Goal: Find specific page/section: Find specific page/section

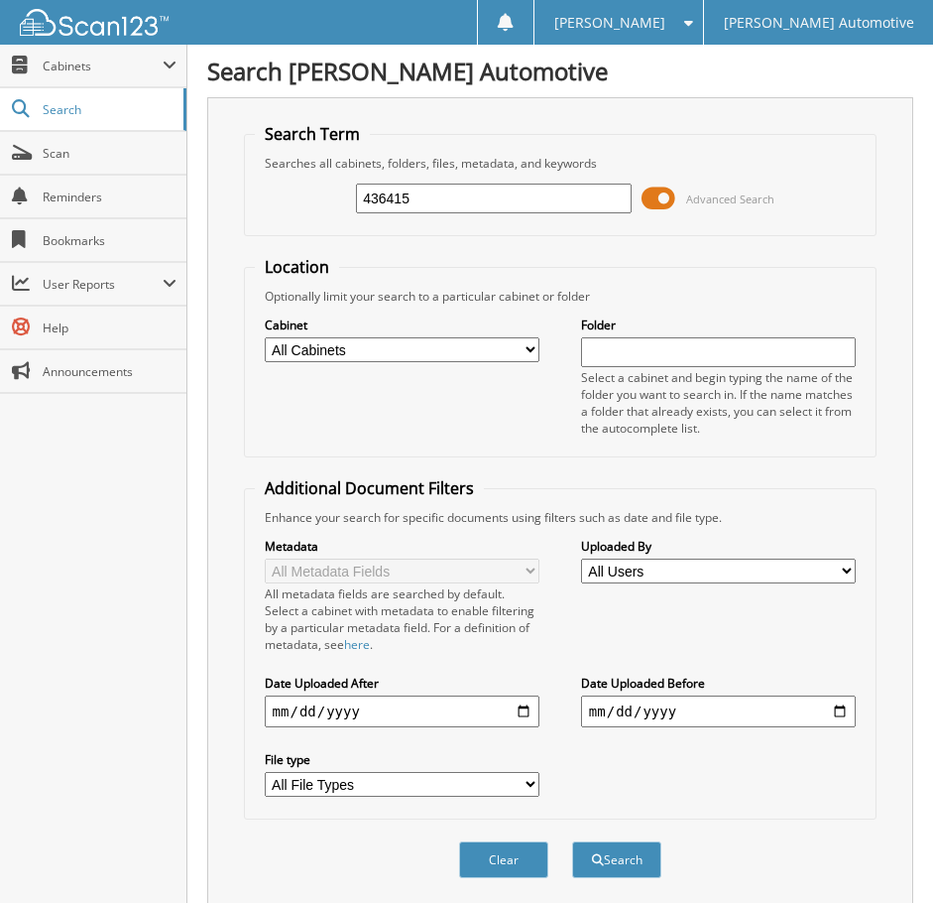
type input "436415"
click at [572, 841] on button "Search" at bounding box center [616, 859] width 89 height 37
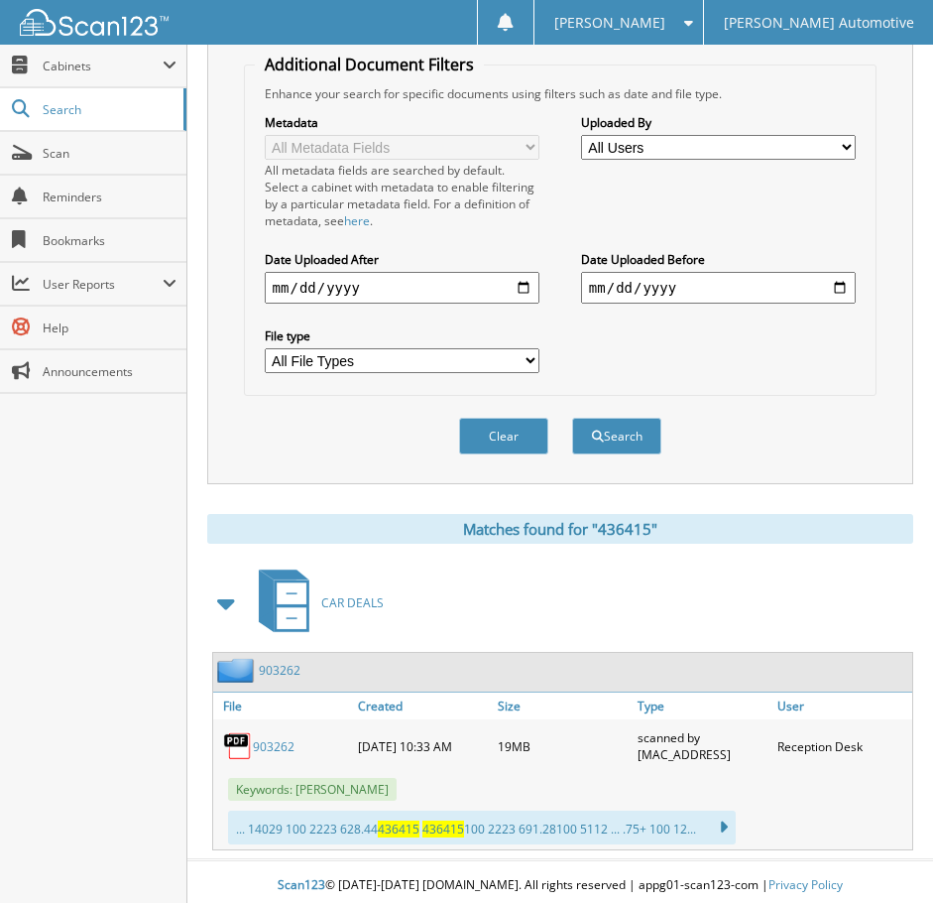
scroll to position [431, 0]
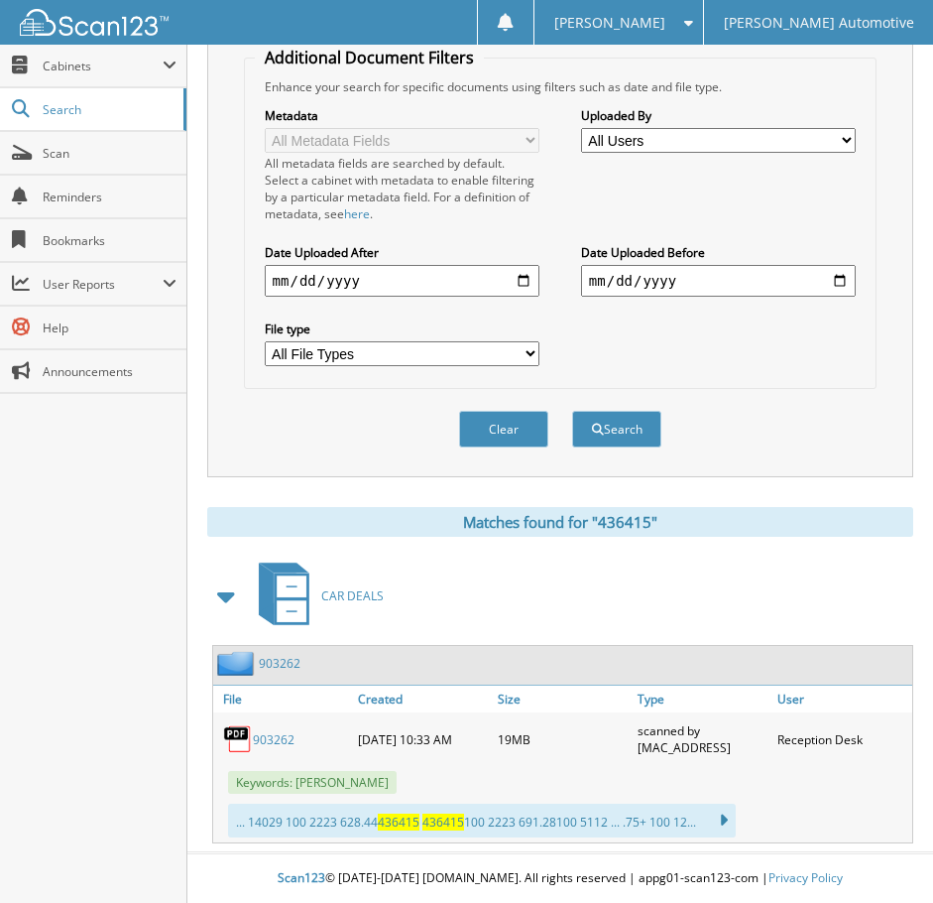
click at [270, 742] on link "903262" at bounding box center [274, 739] width 42 height 17
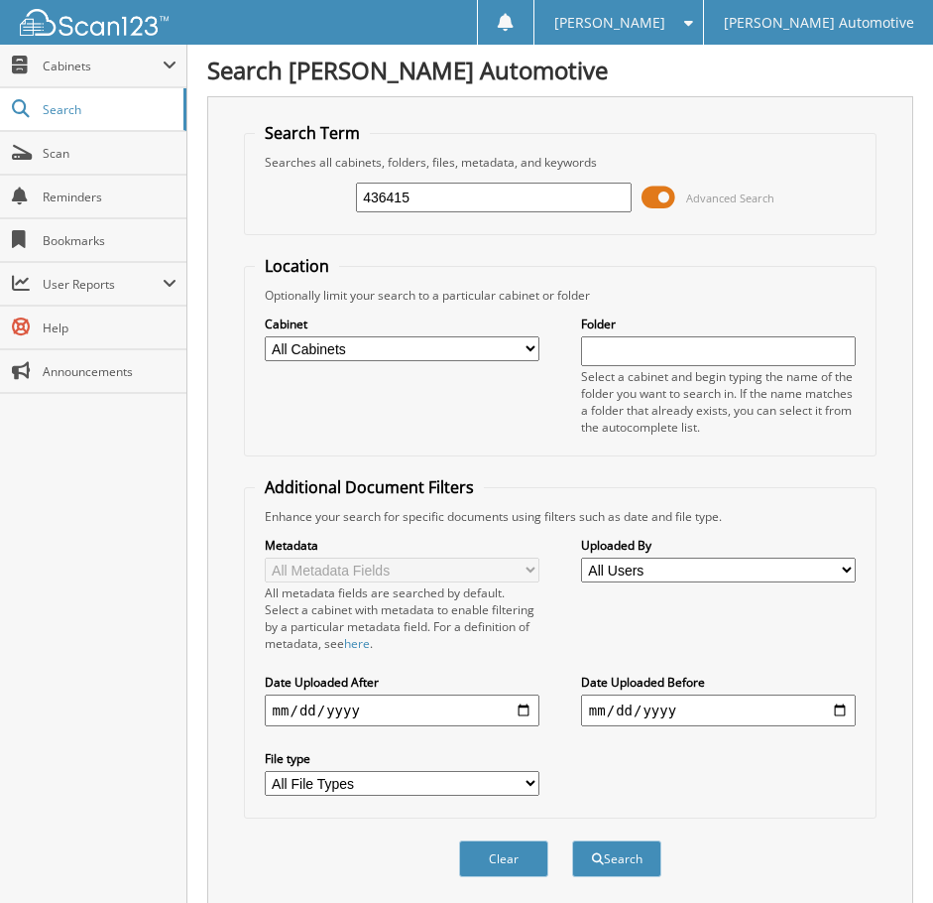
scroll to position [0, 0]
click at [458, 194] on input "436415" at bounding box center [494, 198] width 276 height 30
paste input "50743"
type input "450743"
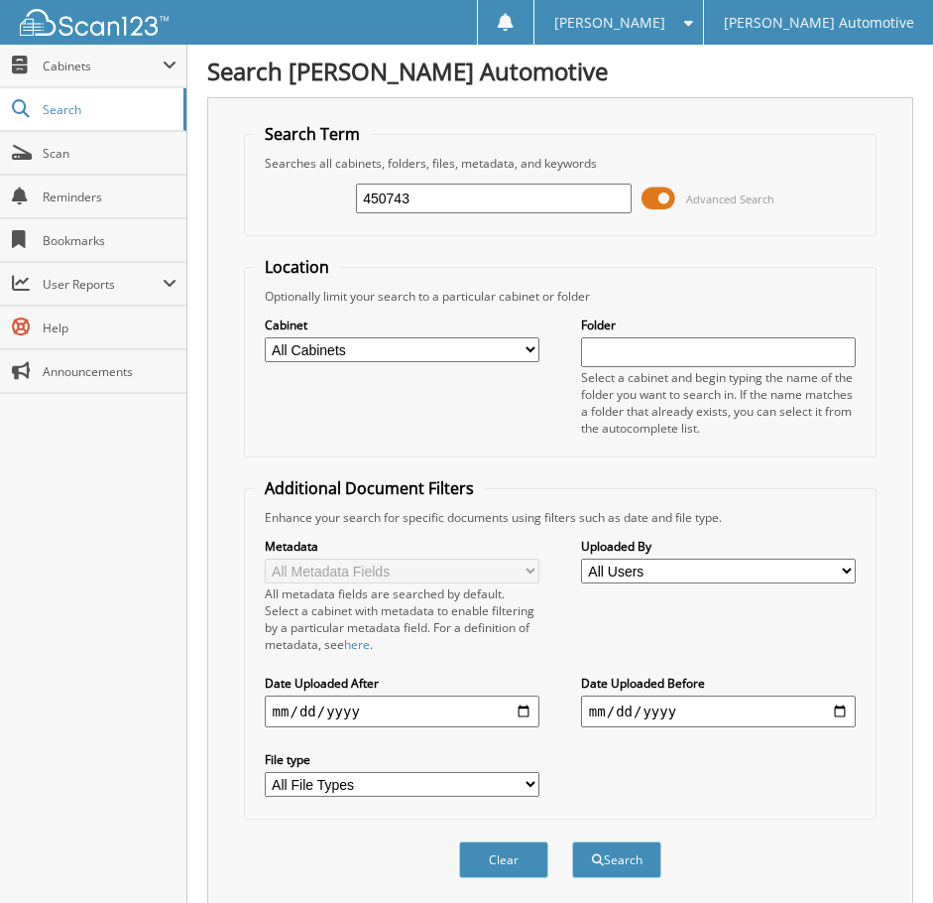
click at [572, 841] on button "Search" at bounding box center [616, 859] width 89 height 37
click at [521, 195] on input "450743" at bounding box center [494, 198] width 276 height 30
paste input "08729"
type input "408729"
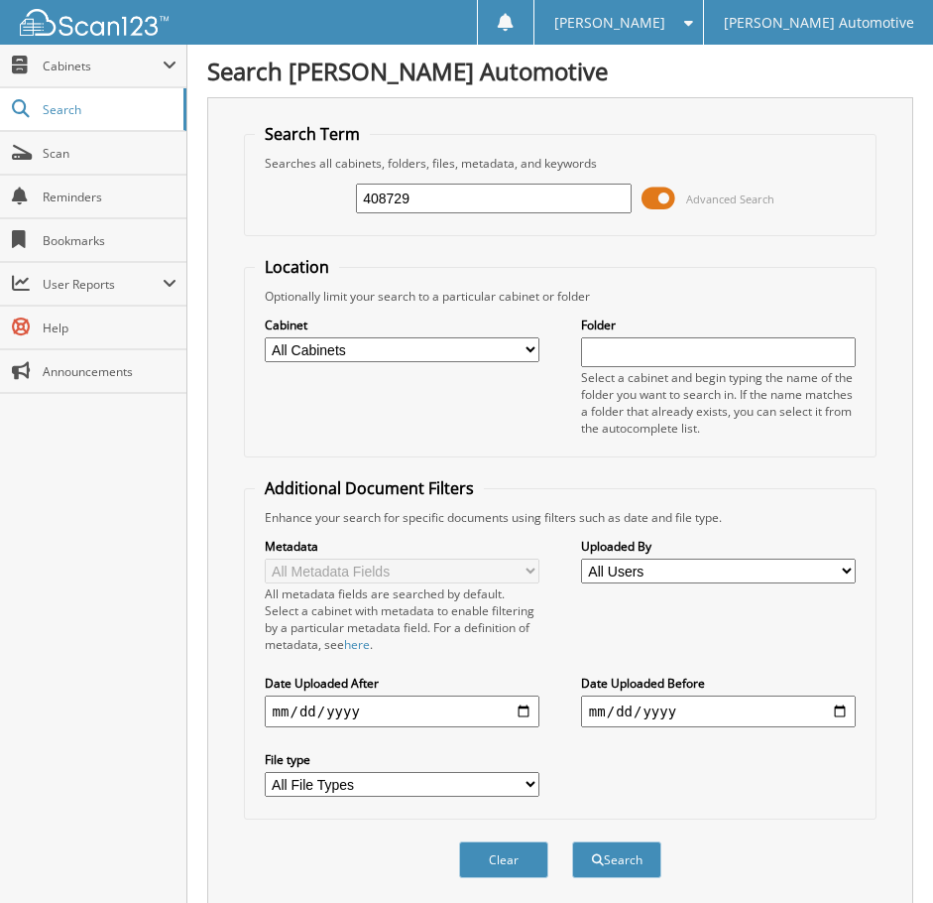
click at [572, 841] on button "Search" at bounding box center [616, 859] width 89 height 37
click at [492, 197] on input "408729" at bounding box center [494, 198] width 276 height 30
paste input "78196"
type input "478196"
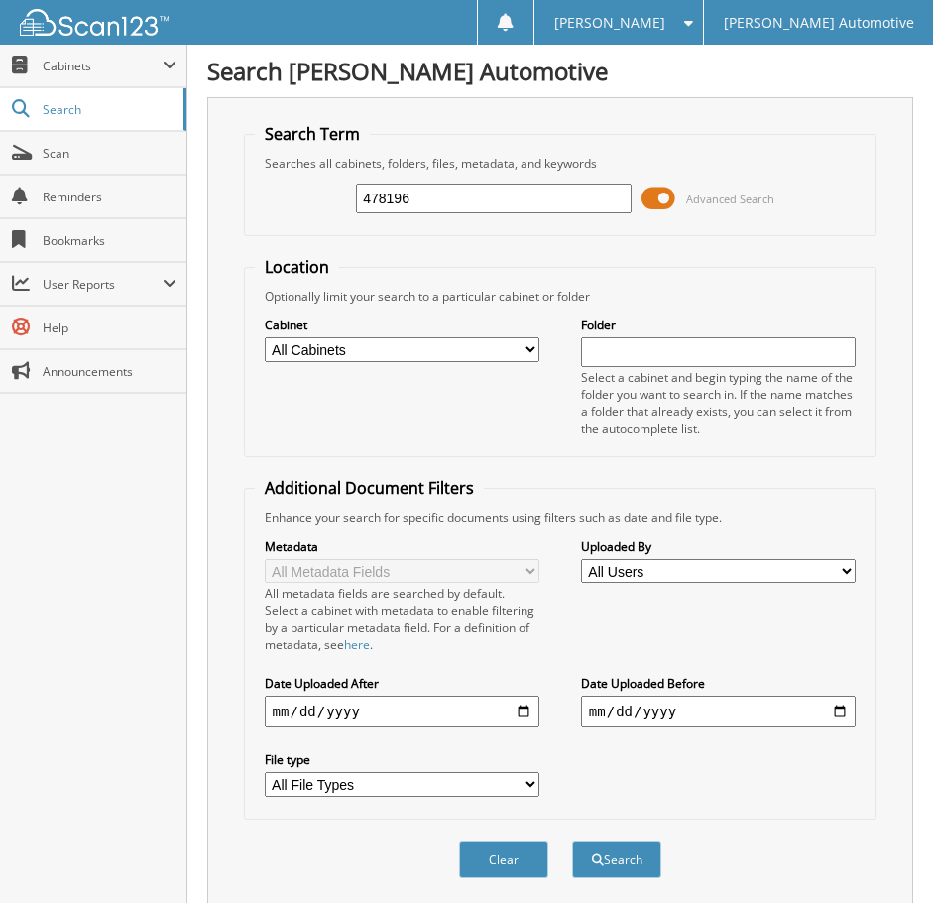
click at [572, 841] on button "Search" at bounding box center [616, 859] width 89 height 37
click at [504, 198] on input "478196" at bounding box center [494, 198] width 276 height 30
click at [503, 198] on input "478196" at bounding box center [494, 198] width 276 height 30
paste input "27"
type input "478276"
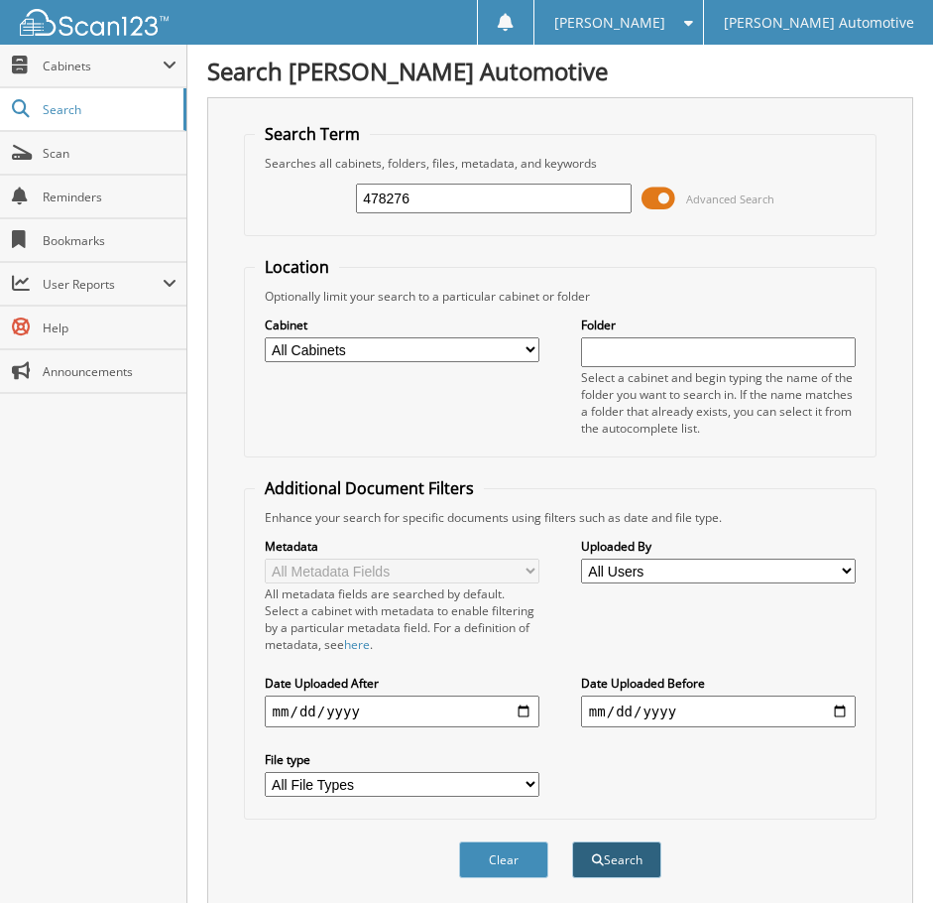
click at [638, 861] on button "Search" at bounding box center [616, 859] width 89 height 37
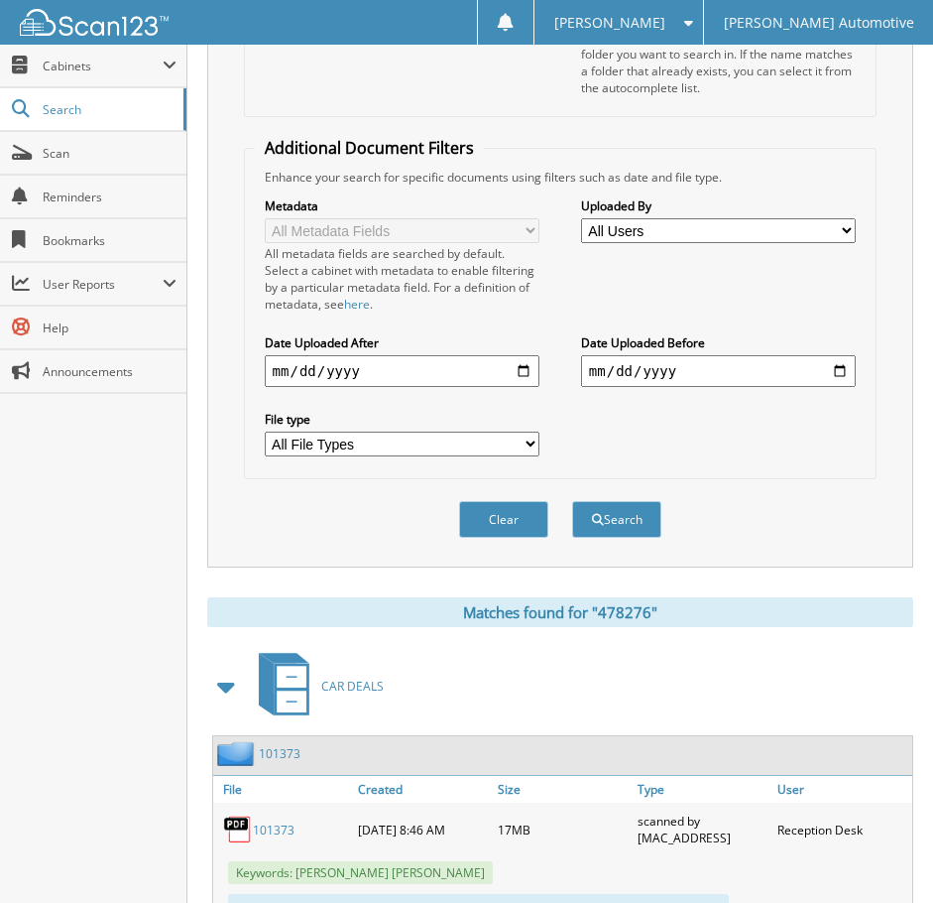
scroll to position [99, 0]
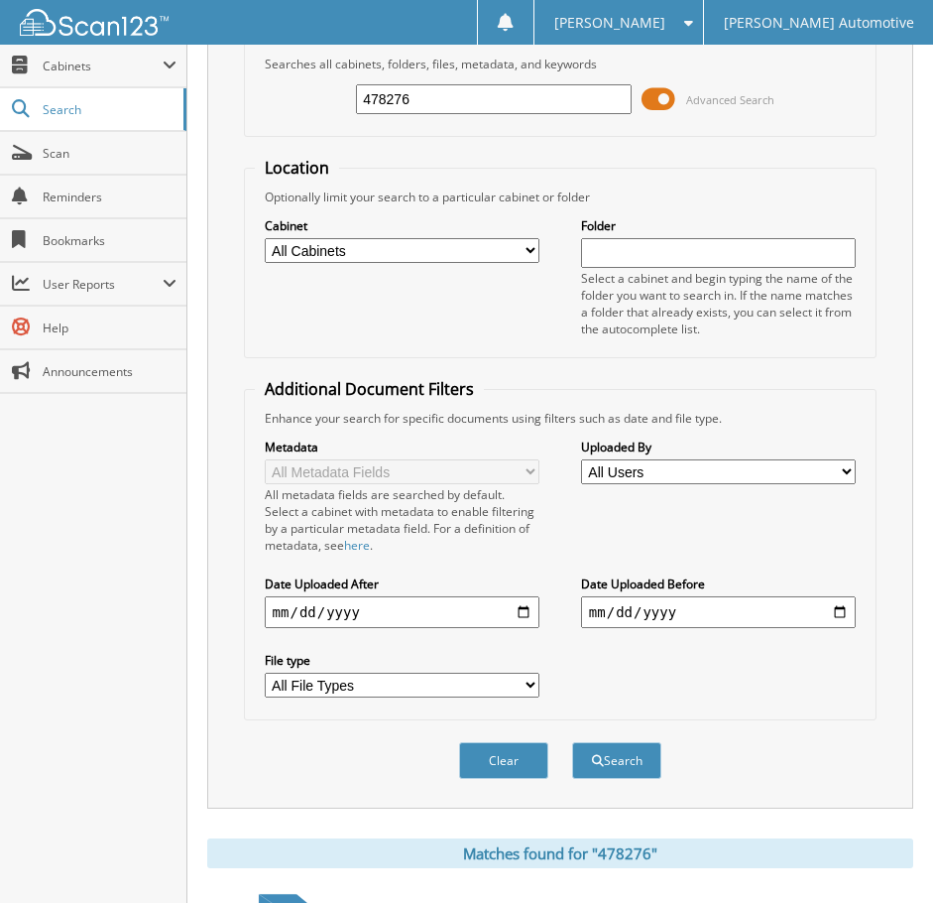
click at [426, 99] on input "478276" at bounding box center [494, 99] width 276 height 30
paste input "4092"
type input "474092"
click at [572, 742] on button "Search" at bounding box center [616, 760] width 89 height 37
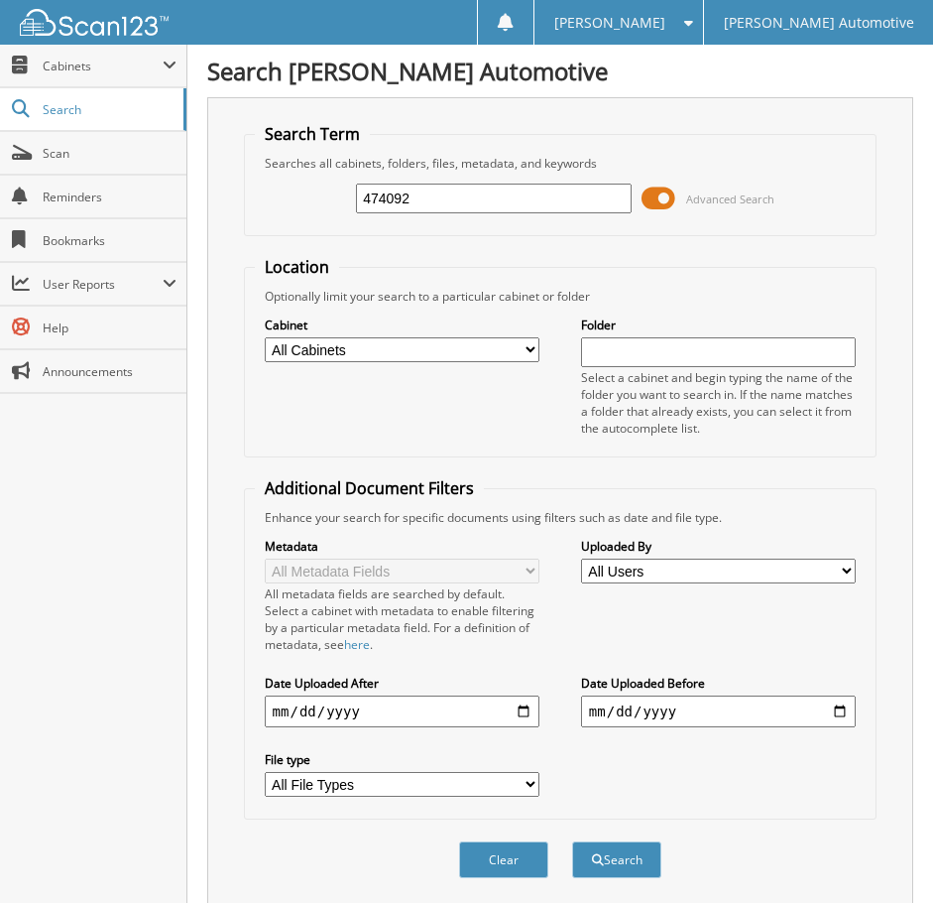
click at [456, 202] on input "474092" at bounding box center [494, 198] width 276 height 30
paste input "8069"
type input "478069"
click at [572, 841] on button "Search" at bounding box center [616, 859] width 89 height 37
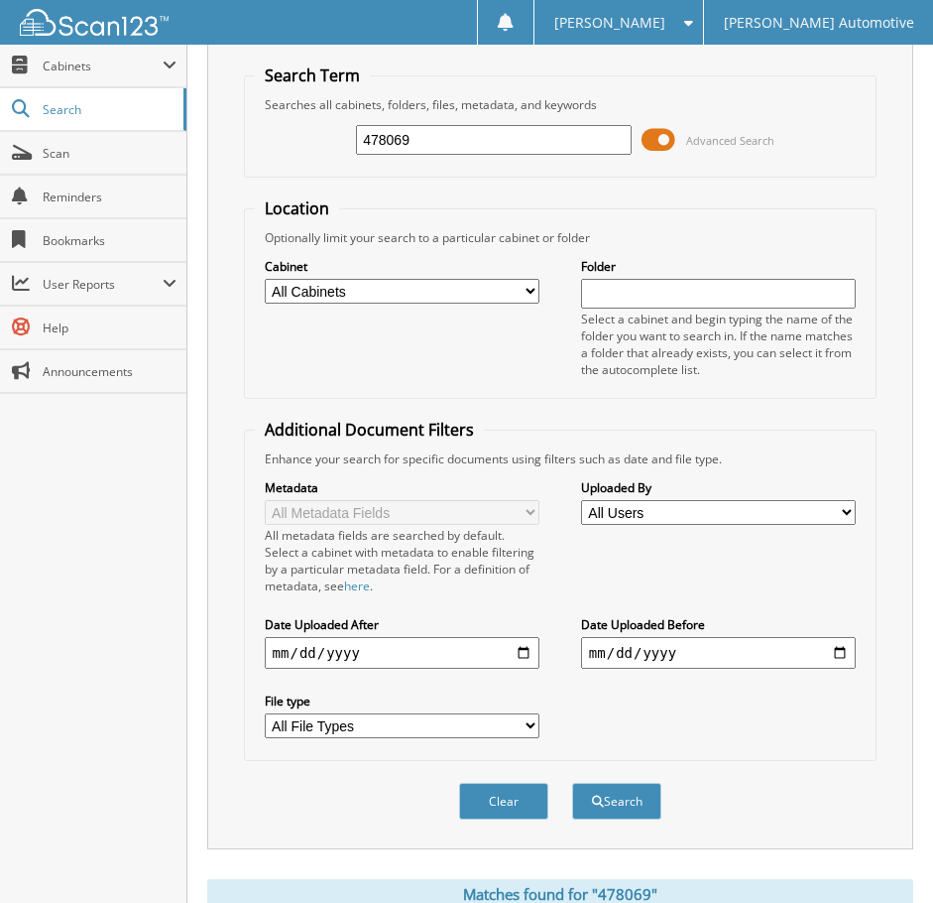
scroll to position [35, 0]
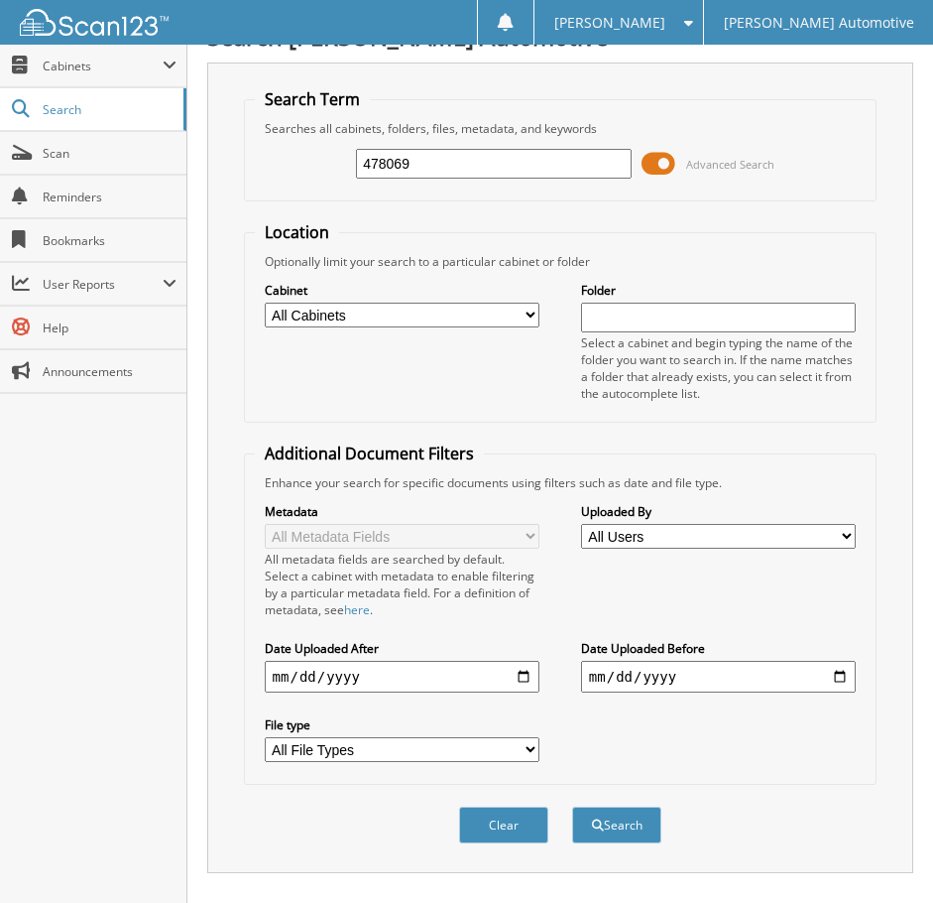
click at [490, 163] on input "478069" at bounding box center [494, 164] width 276 height 30
click at [488, 164] on input "478069" at bounding box center [494, 164] width 276 height 30
paste input "400"
type input "478400"
click at [572, 806] on button "Search" at bounding box center [616, 824] width 89 height 37
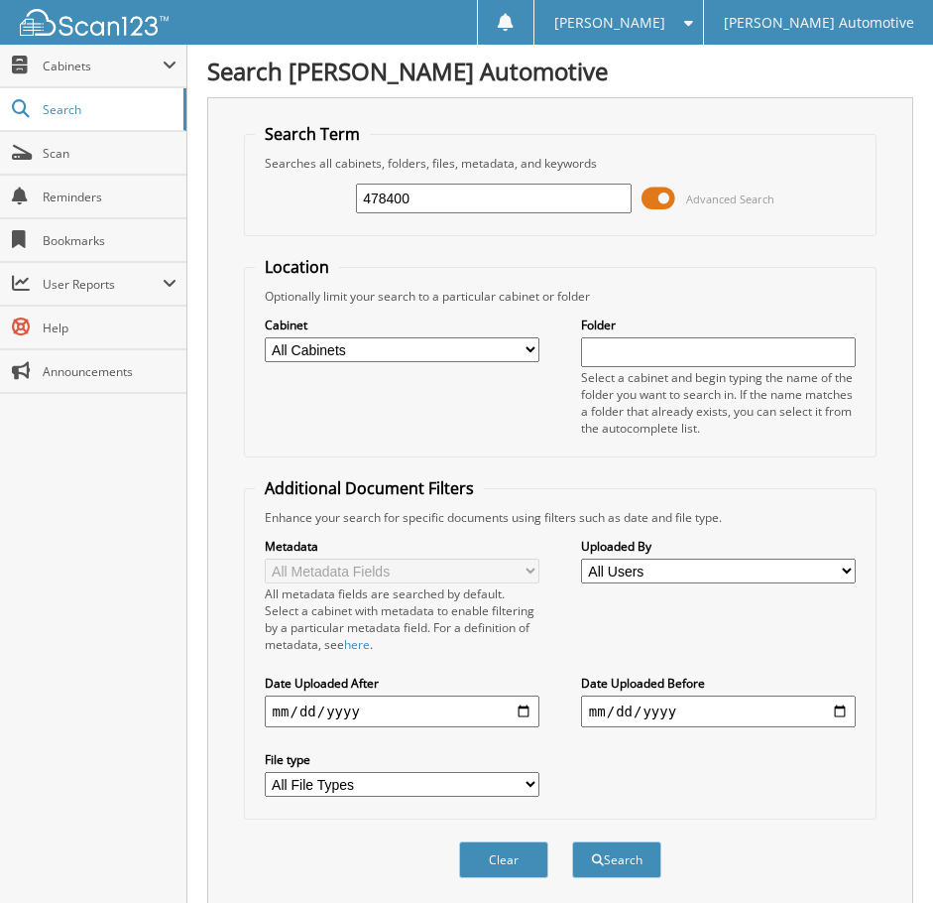
drag, startPoint x: 505, startPoint y: 201, endPoint x: 930, endPoint y: -120, distance: 533.2
drag, startPoint x: 414, startPoint y: 201, endPoint x: 143, endPoint y: 209, distance: 270.9
paste input "751"
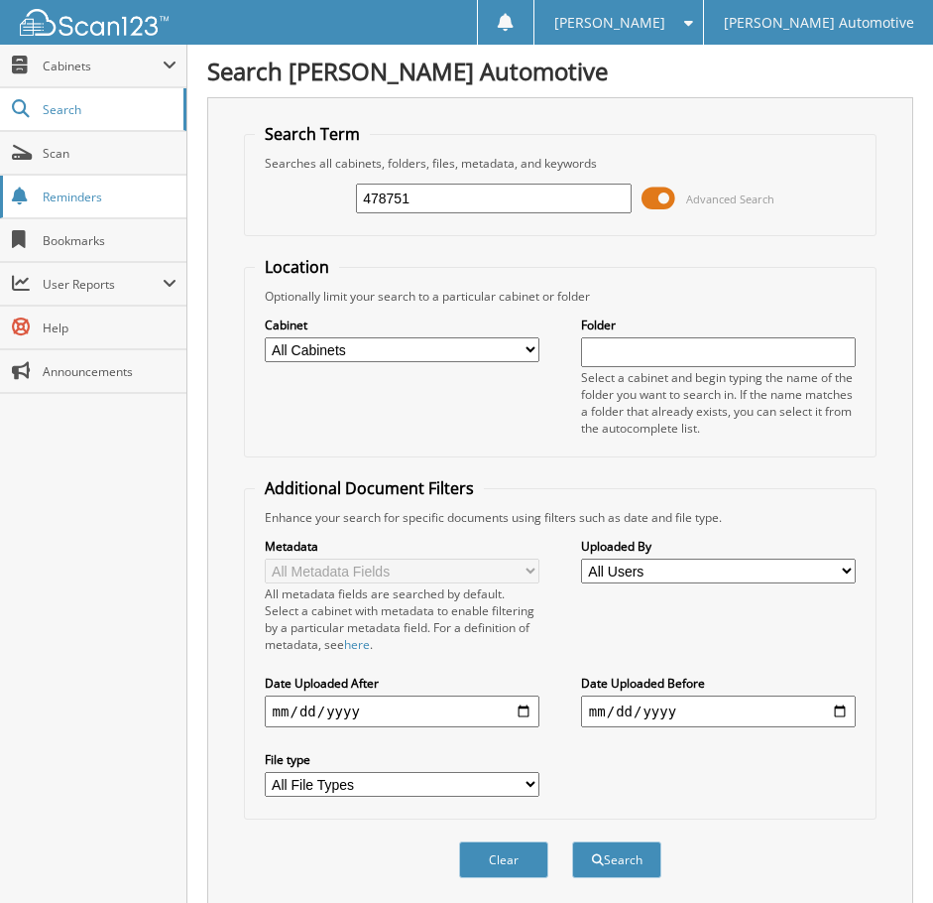
type input "478751"
click at [572, 841] on button "Search" at bounding box center [616, 859] width 89 height 37
click at [519, 207] on input "478751" at bounding box center [494, 198] width 276 height 30
paste input "1"
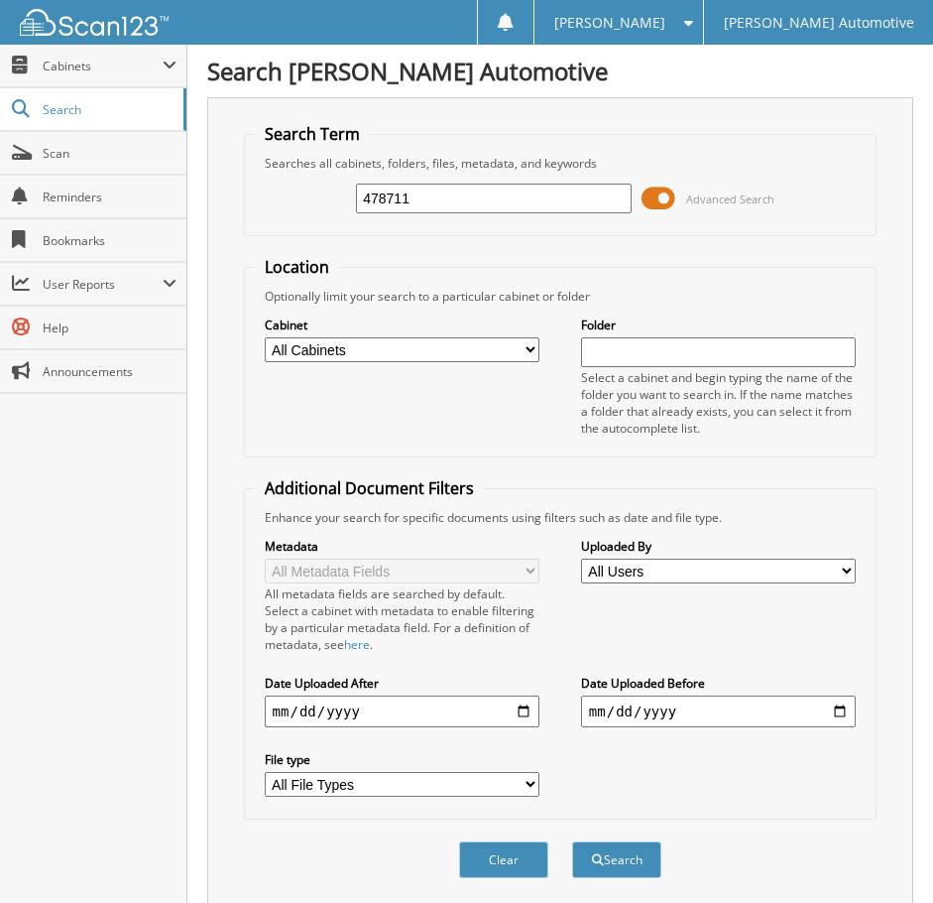
type input "478711"
click at [572, 841] on button "Search" at bounding box center [616, 859] width 89 height 37
drag, startPoint x: 411, startPoint y: 205, endPoint x: 85, endPoint y: 205, distance: 325.3
click at [113, 205] on body "Paige M. Settings Logout Giles Automotive Close Cabinets" at bounding box center [466, 666] width 933 height 1333
paste input "549"
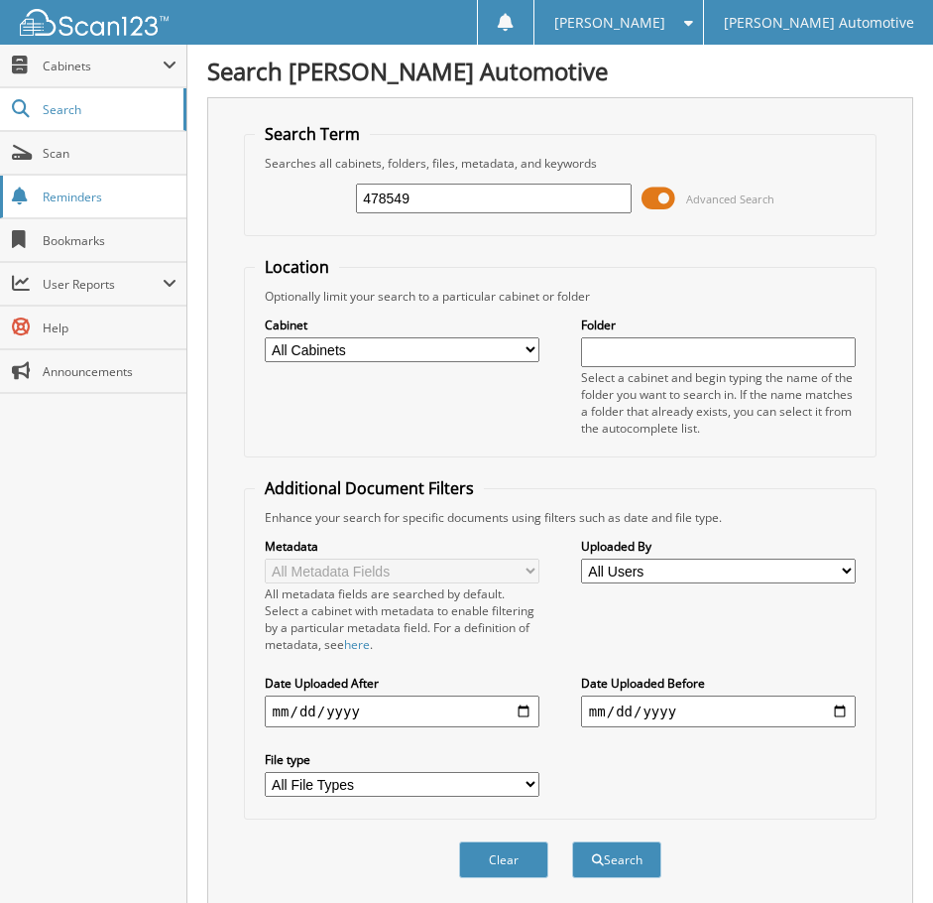
type input "478549"
click at [572, 841] on button "Search" at bounding box center [616, 859] width 89 height 37
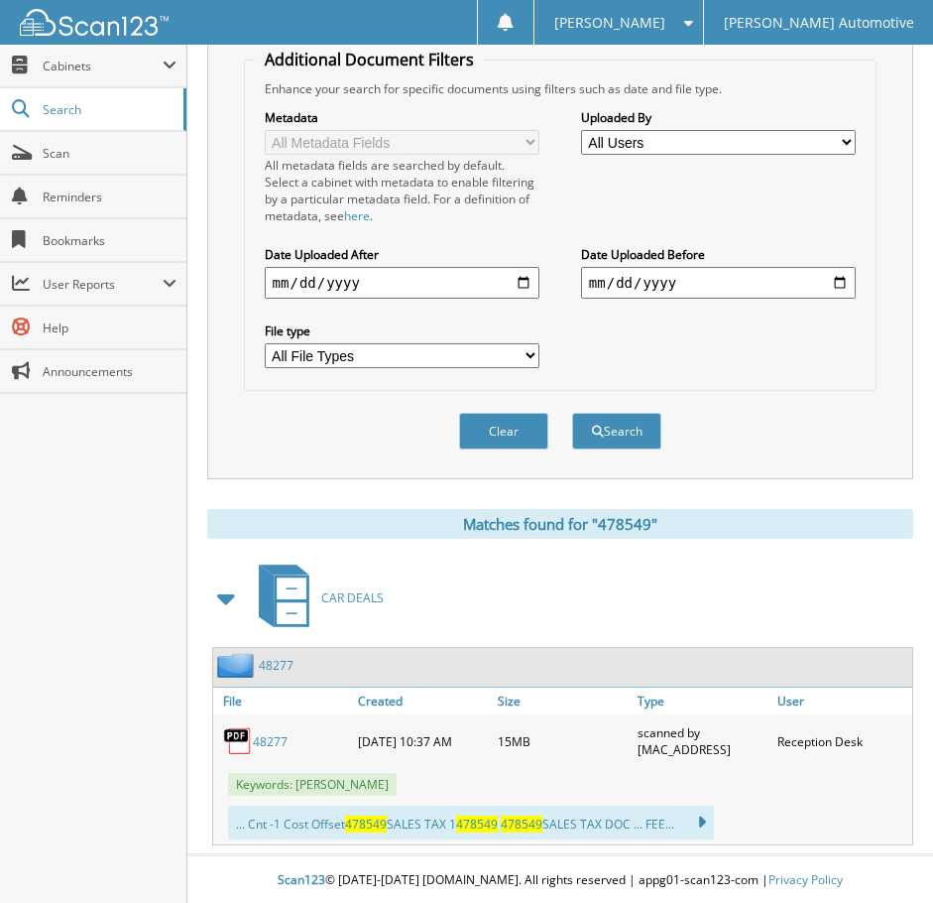
scroll to position [431, 0]
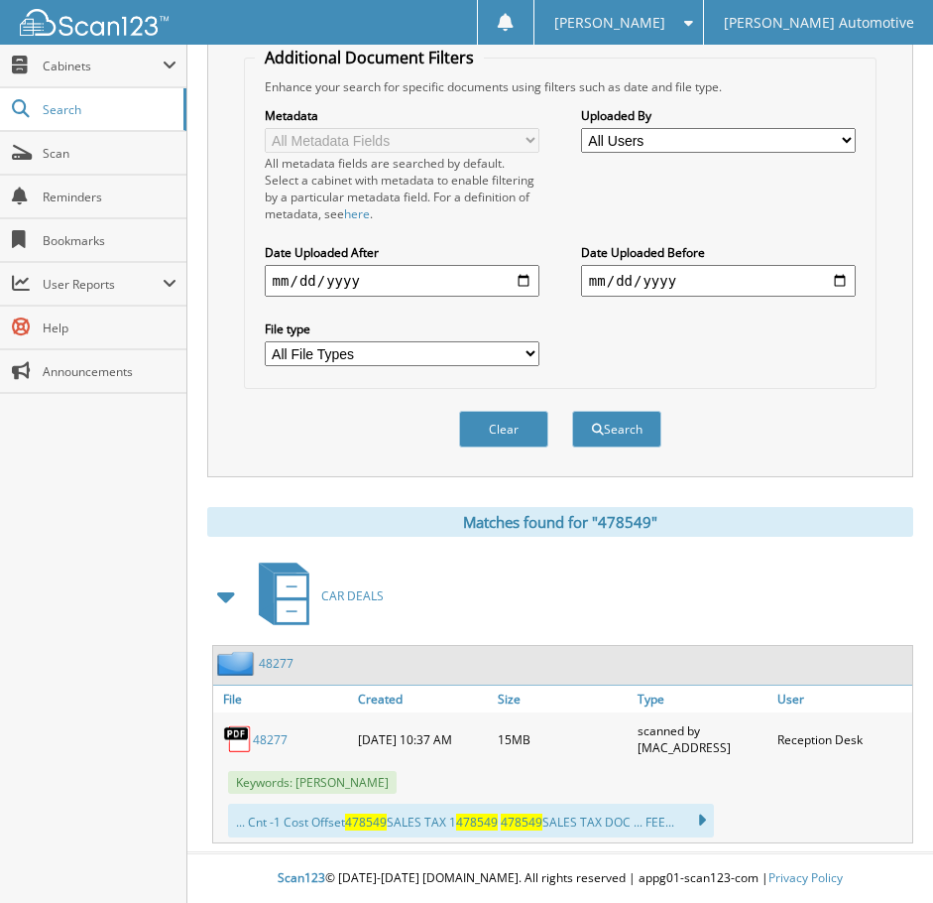
click at [277, 738] on link "48277" at bounding box center [270, 739] width 35 height 17
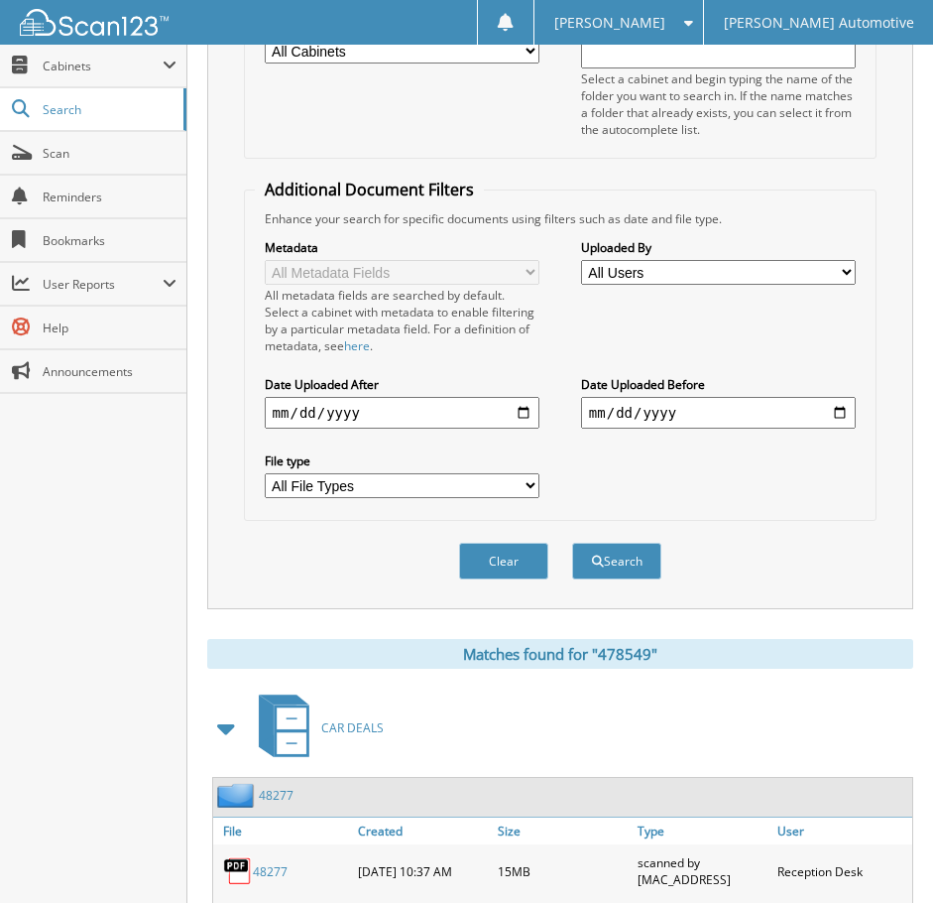
scroll to position [35, 0]
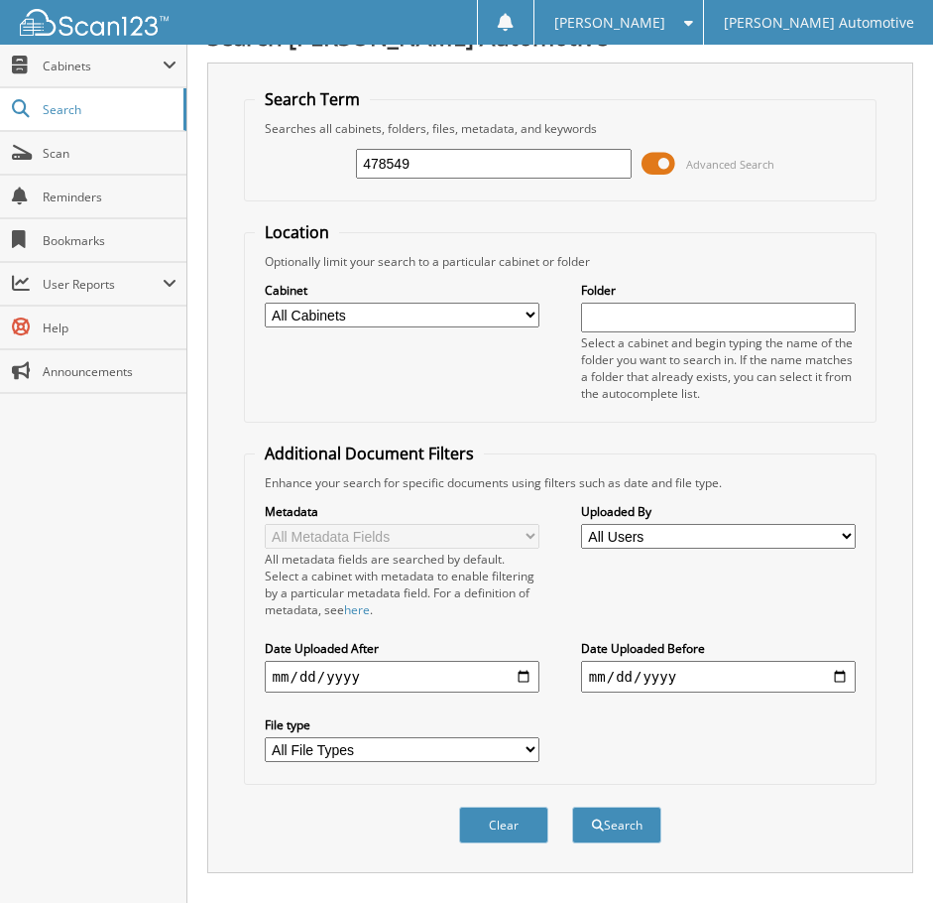
click at [485, 174] on input "478549" at bounding box center [494, 164] width 276 height 30
paste input "624"
type input "478624"
click at [572, 806] on button "Search" at bounding box center [616, 824] width 89 height 37
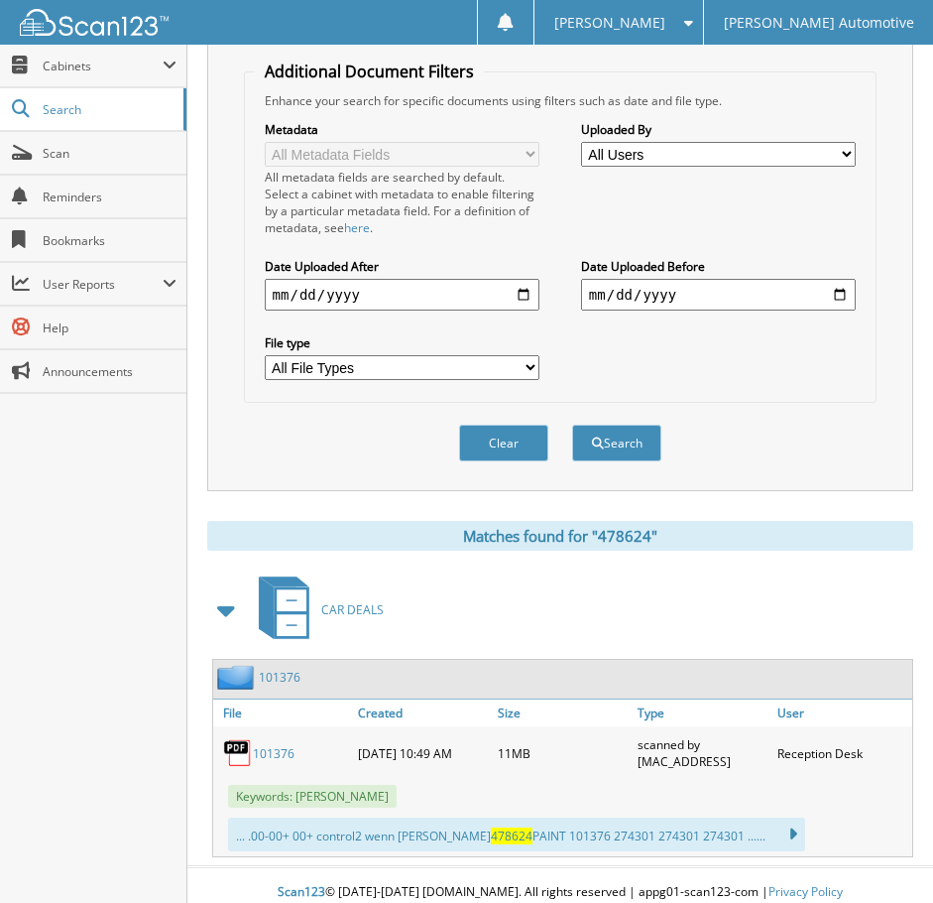
scroll to position [431, 0]
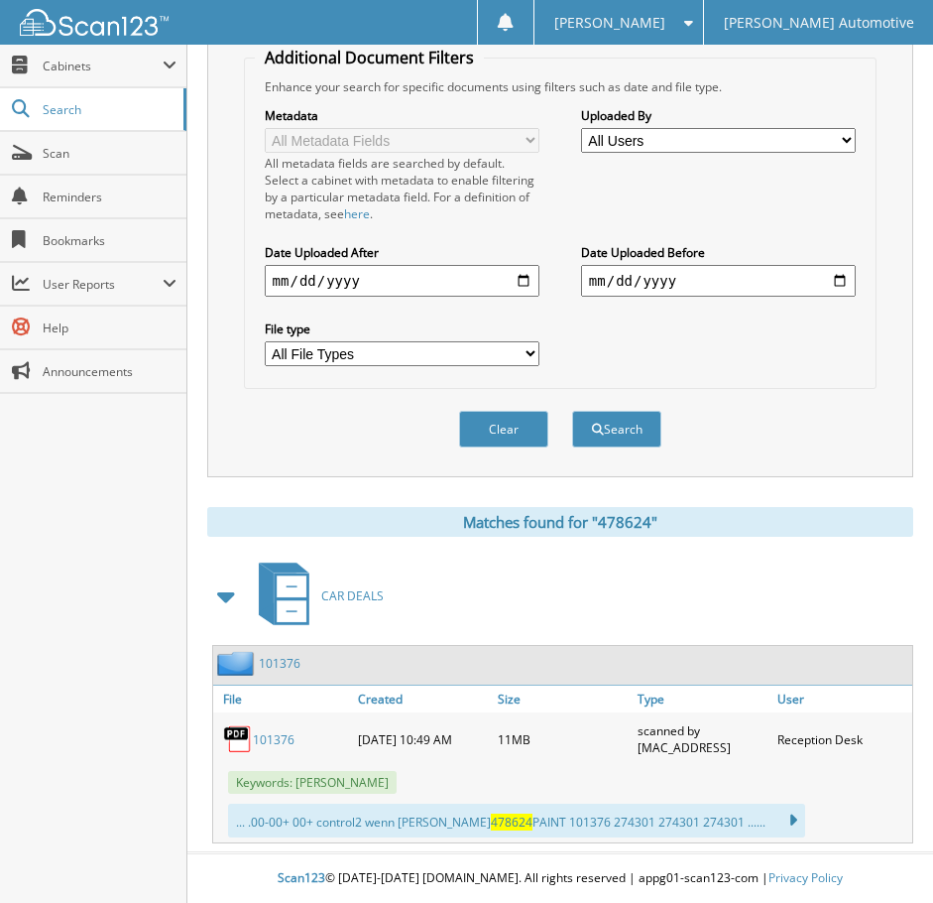
click at [284, 737] on link "101376" at bounding box center [274, 739] width 42 height 17
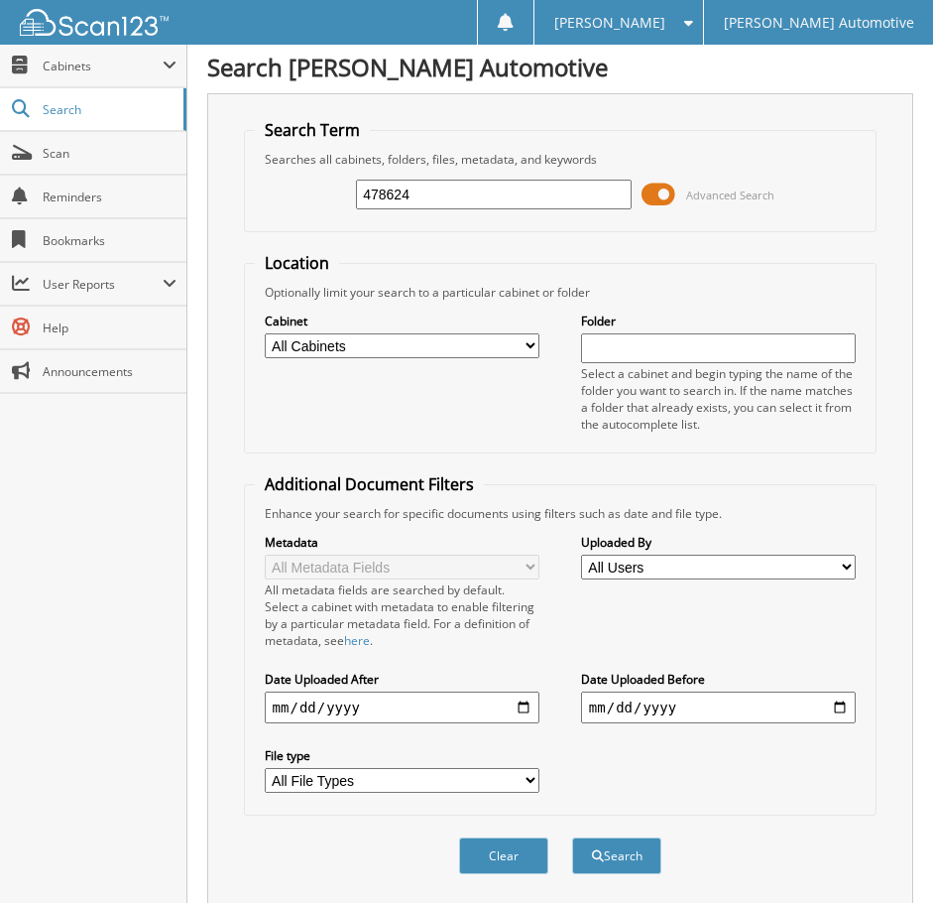
scroll to position [0, 0]
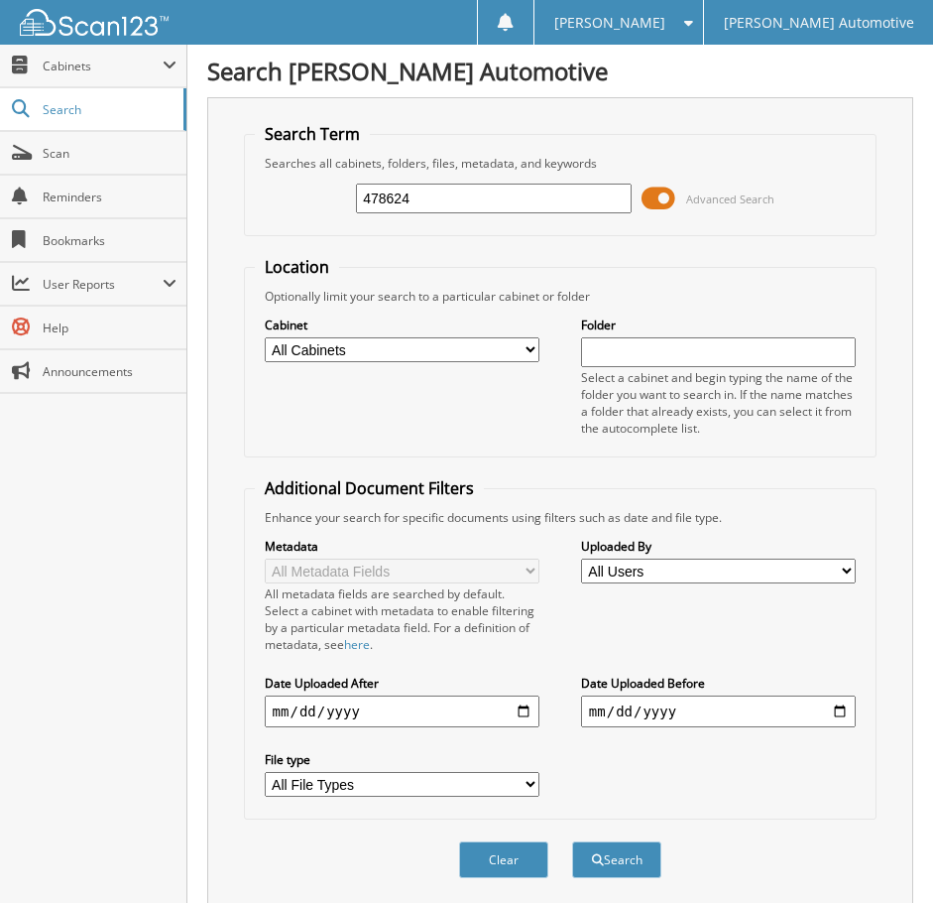
click at [438, 196] on input "478624" at bounding box center [494, 198] width 276 height 30
click at [436, 197] on input "478624" at bounding box center [494, 198] width 276 height 30
paste input "06320"
type input "406320"
click at [572, 841] on button "Search" at bounding box center [616, 859] width 89 height 37
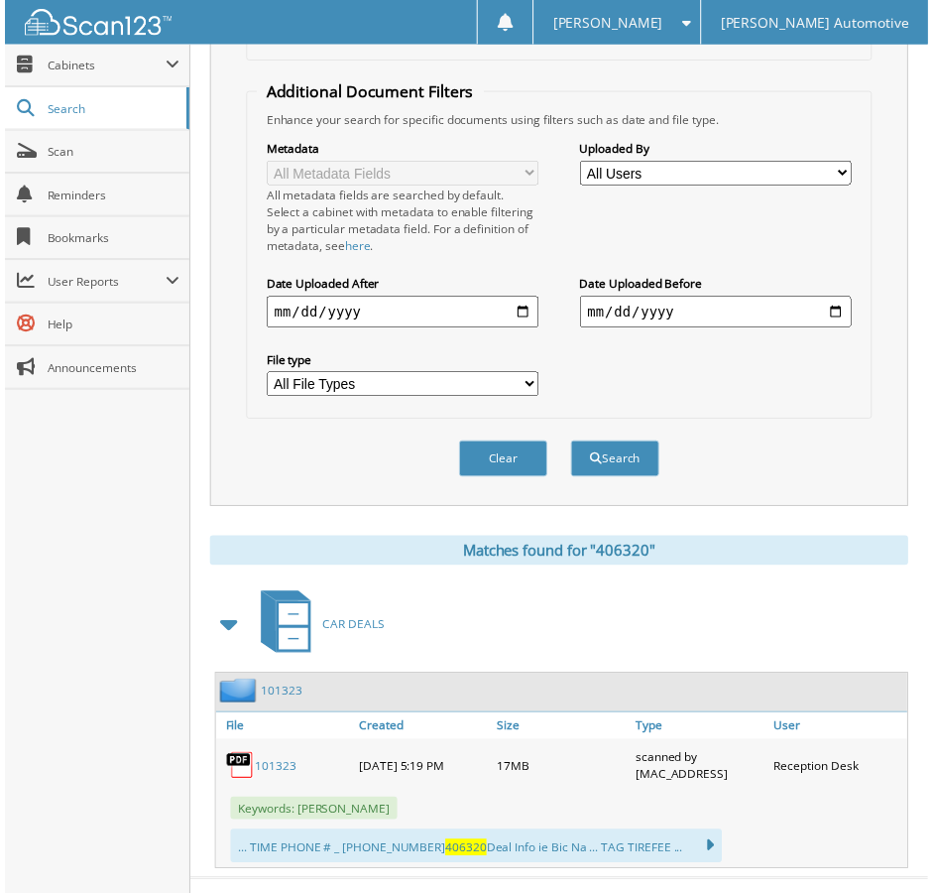
scroll to position [397, 0]
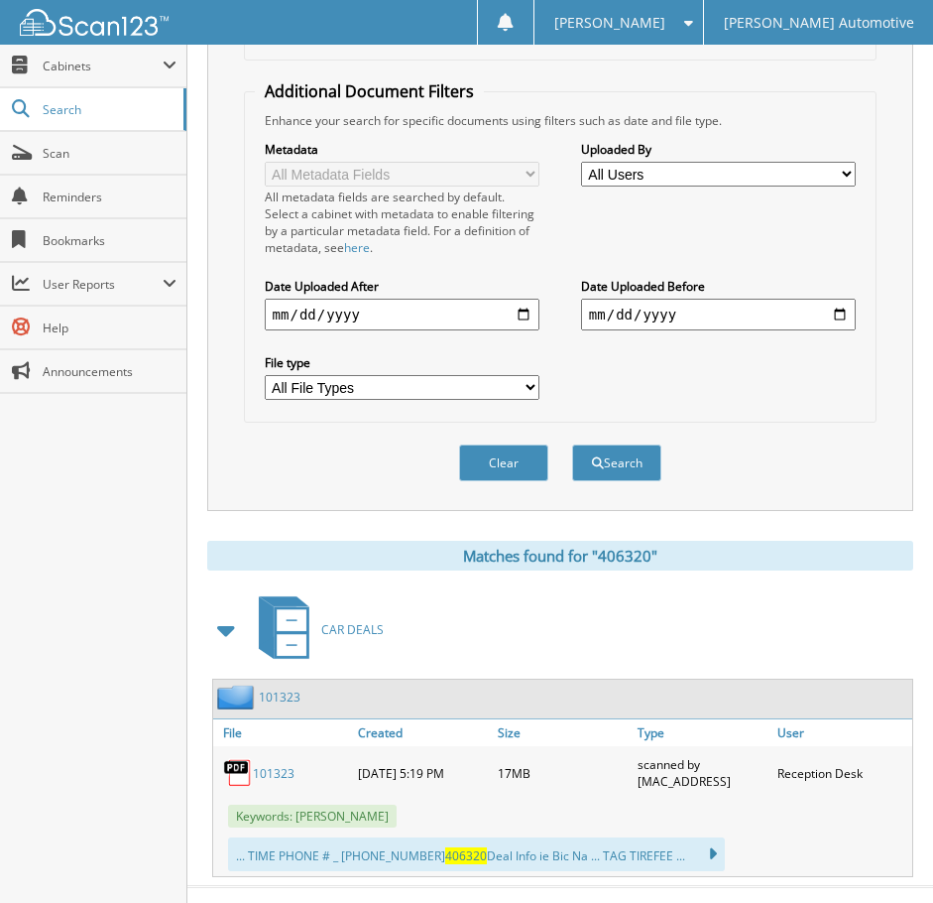
click at [273, 780] on link "101323" at bounding box center [274, 773] width 42 height 17
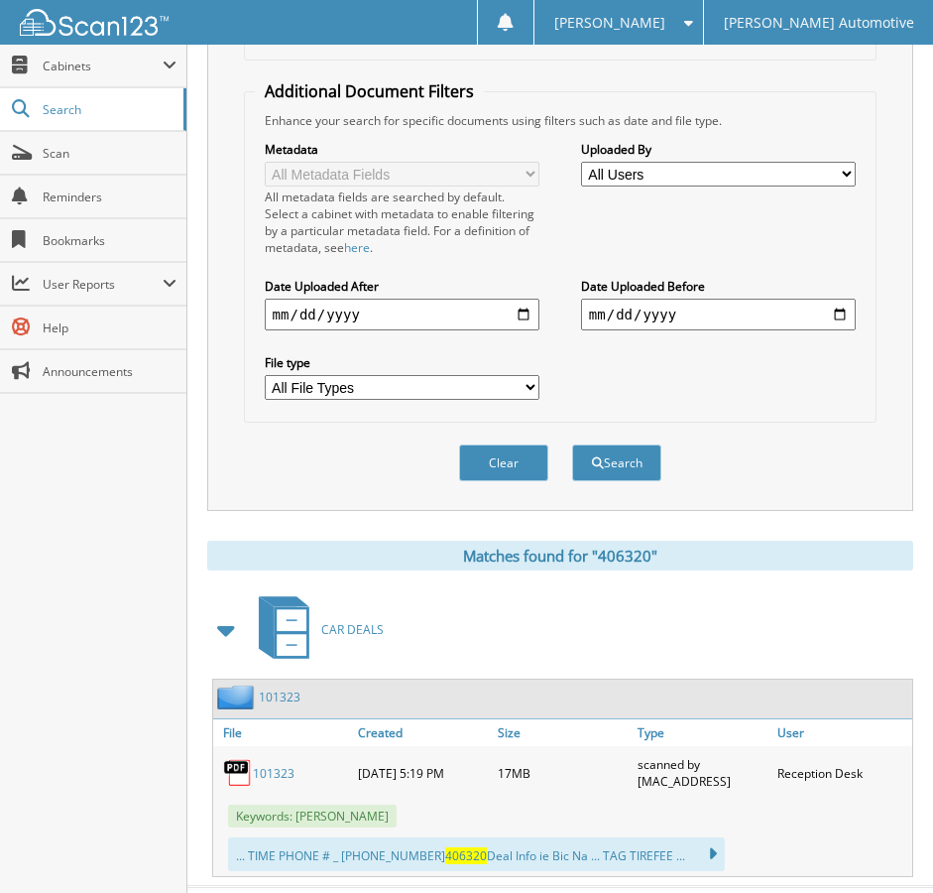
scroll to position [0, 0]
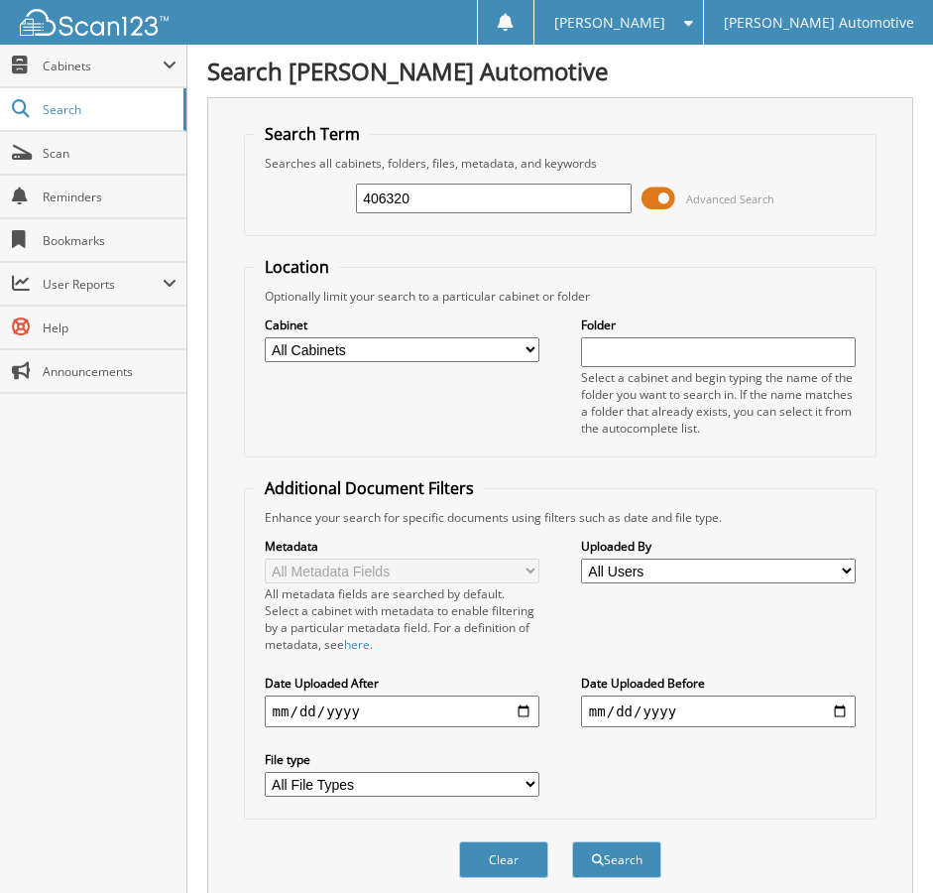
click at [427, 200] on input "406320" at bounding box center [494, 198] width 276 height 30
click at [427, 201] on input "406320" at bounding box center [494, 198] width 276 height 30
paste input "7883"
type input "478830"
click at [572, 841] on button "Search" at bounding box center [616, 859] width 89 height 37
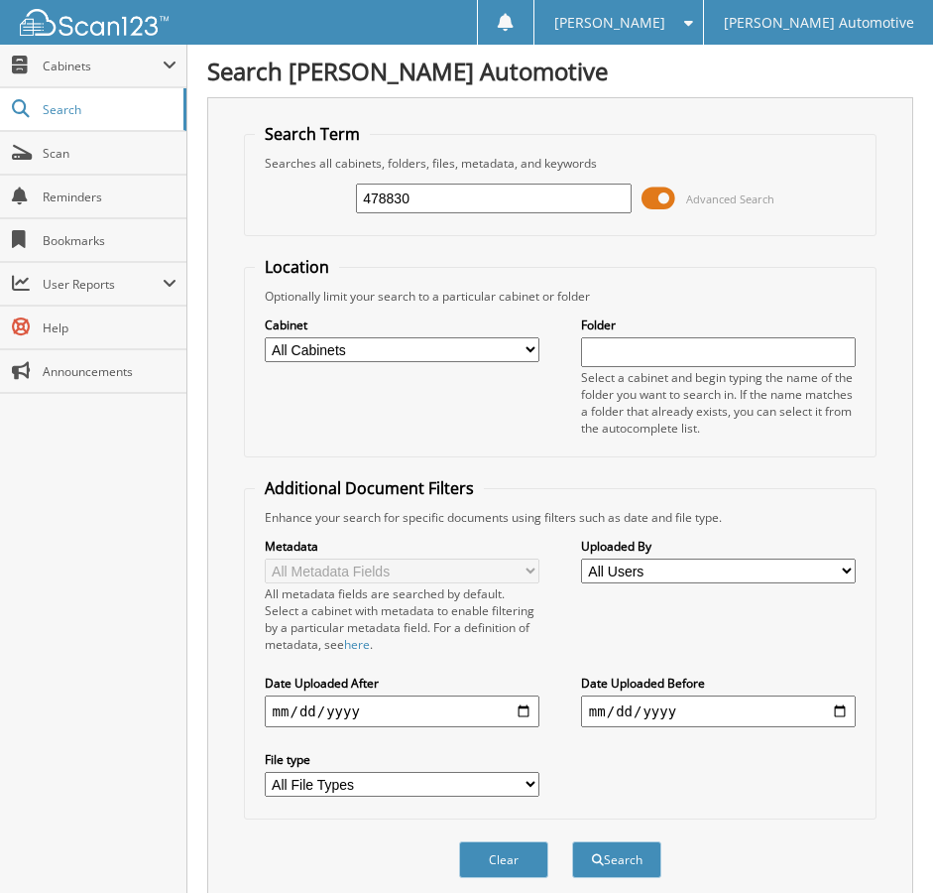
click at [452, 201] on input "478830" at bounding box center [494, 198] width 276 height 30
paste input "62"
type input "478862"
click at [572, 841] on button "Search" at bounding box center [616, 859] width 89 height 37
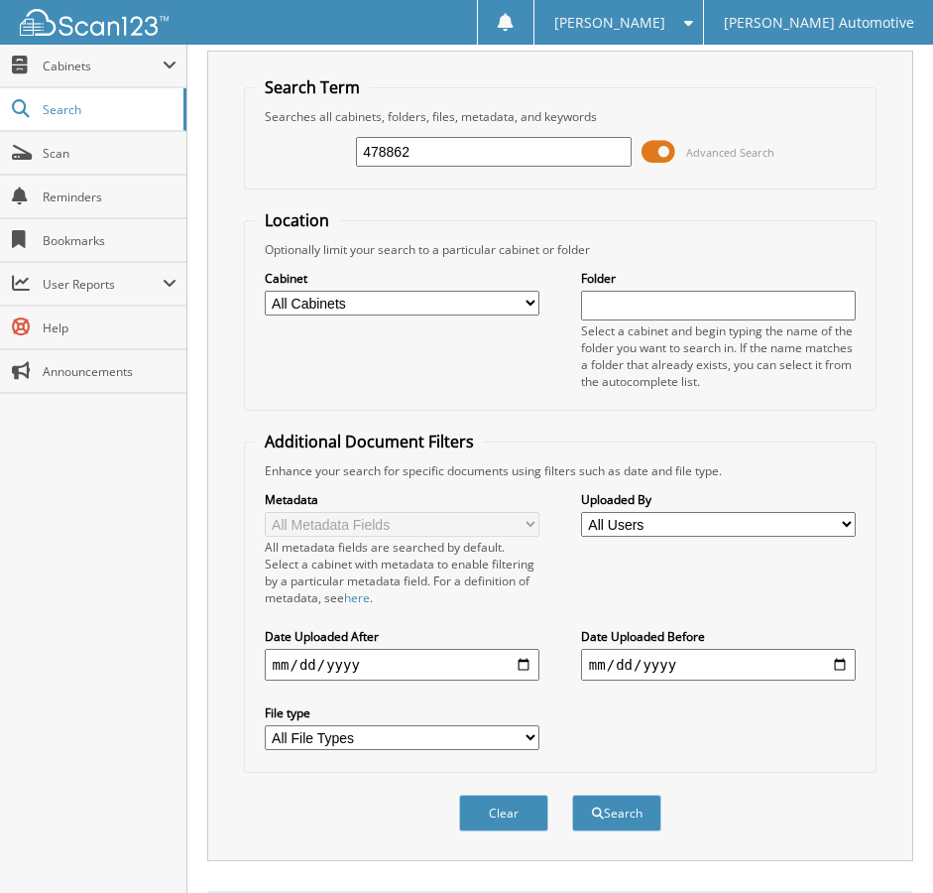
scroll to position [45, 0]
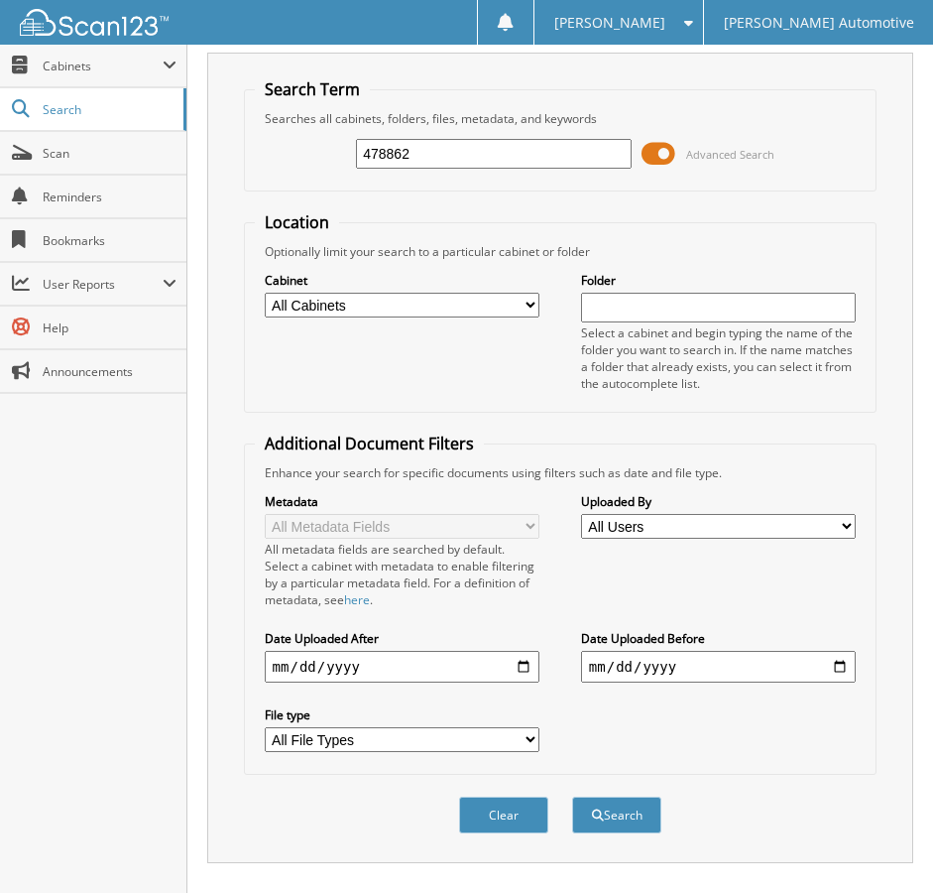
click at [435, 163] on input "478862" at bounding box center [494, 154] width 276 height 30
paste input "11"
type input "478811"
click at [572, 796] on button "Search" at bounding box center [616, 814] width 89 height 37
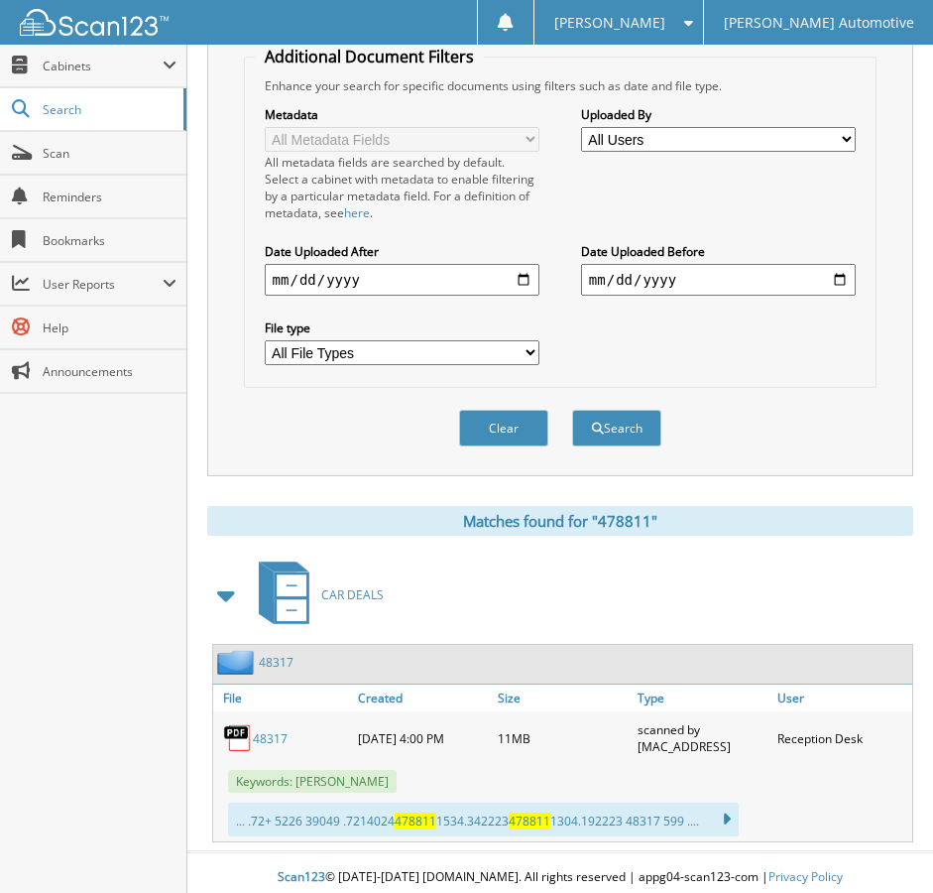
scroll to position [441, 0]
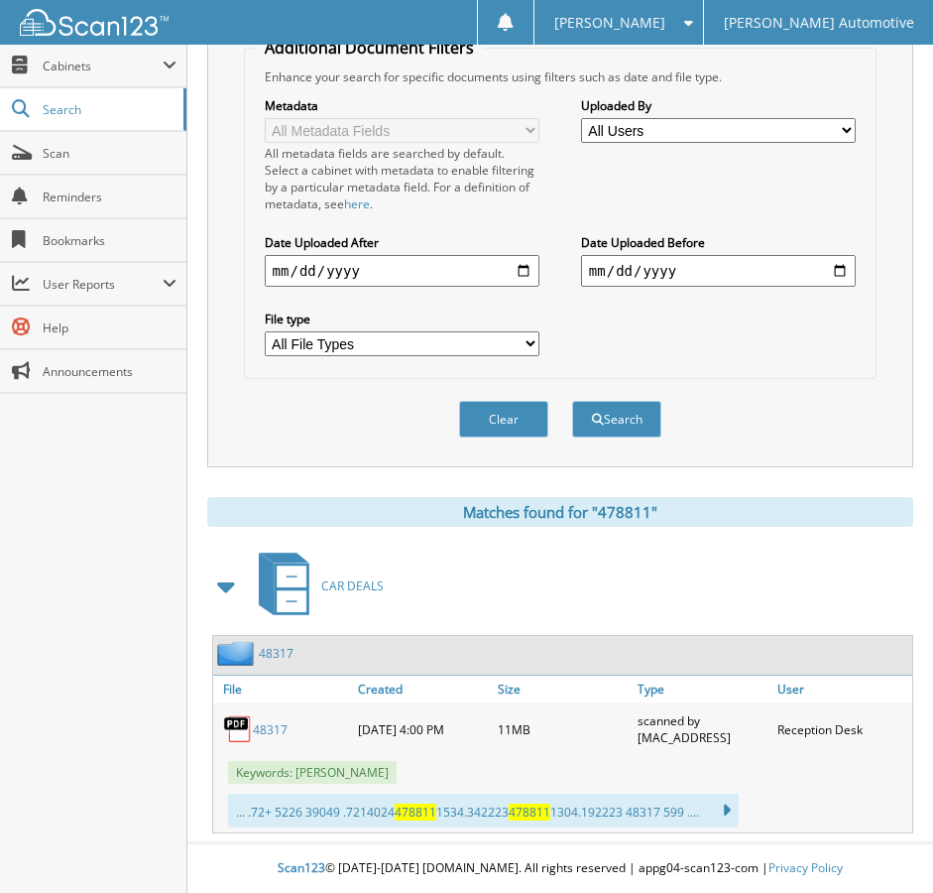
click at [467, 620] on div "CAR DEALS" at bounding box center [560, 585] width 706 height 78
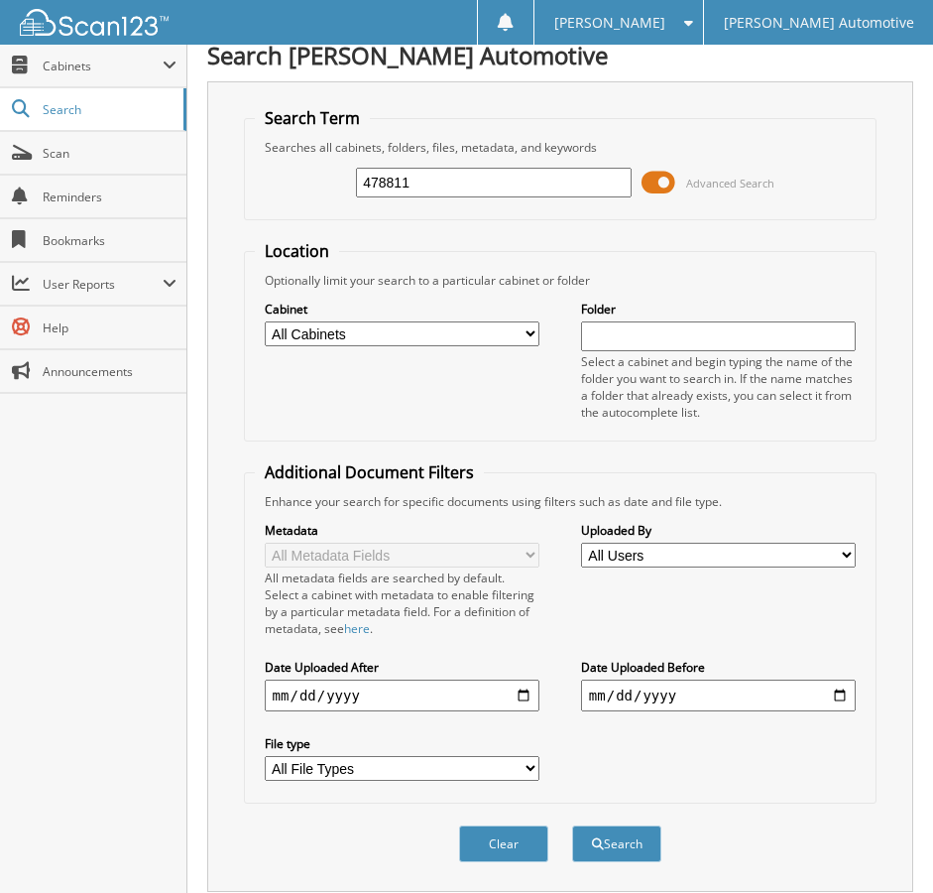
scroll to position [0, 0]
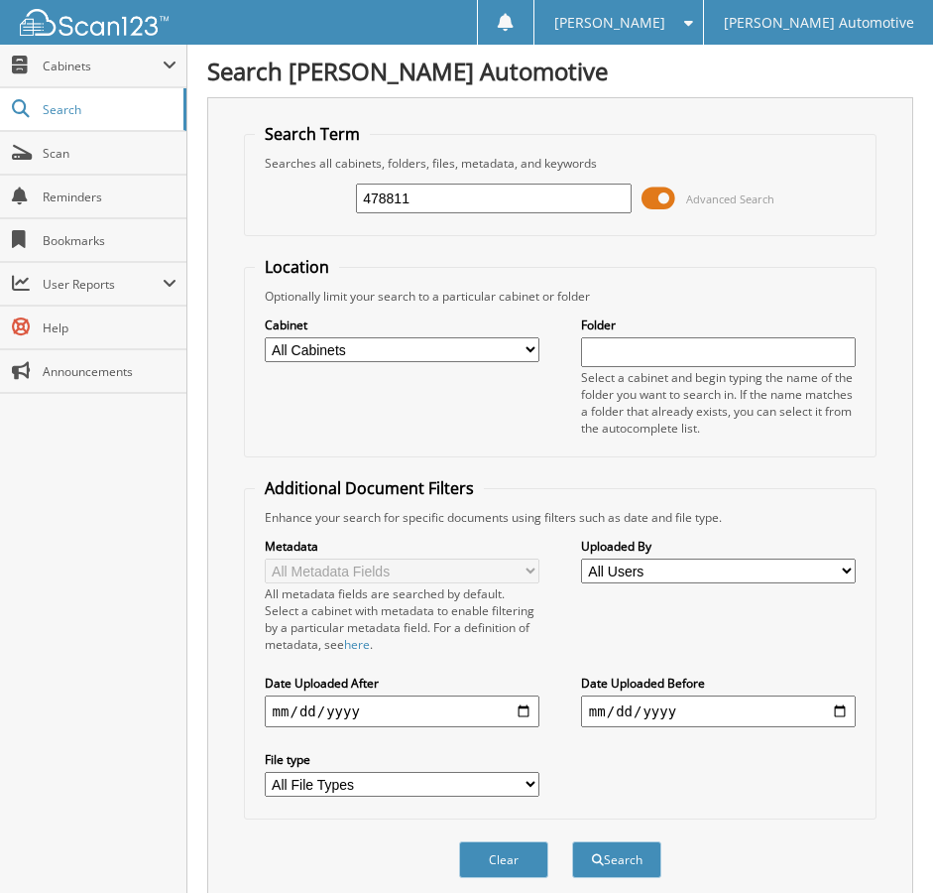
click at [377, 206] on input "478811" at bounding box center [494, 198] width 276 height 30
click at [375, 207] on input "478811" at bounding box center [494, 198] width 276 height 30
type input "barbara reed"
click at [572, 841] on button "Search" at bounding box center [616, 859] width 89 height 37
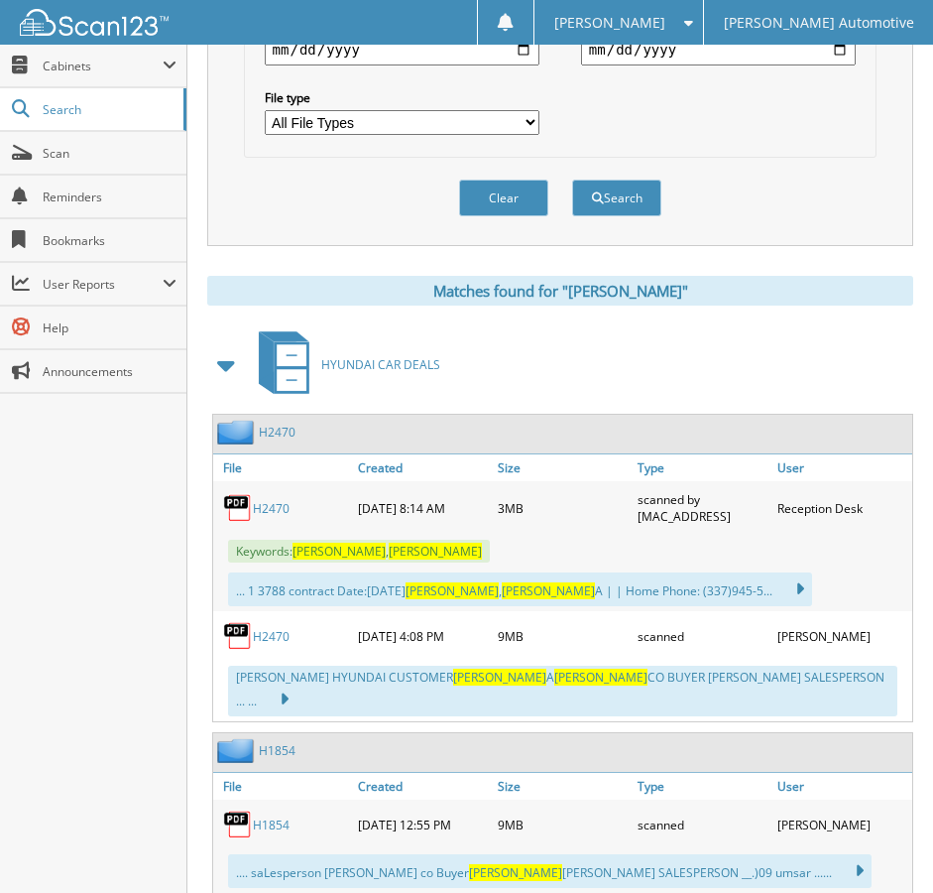
scroll to position [793, 0]
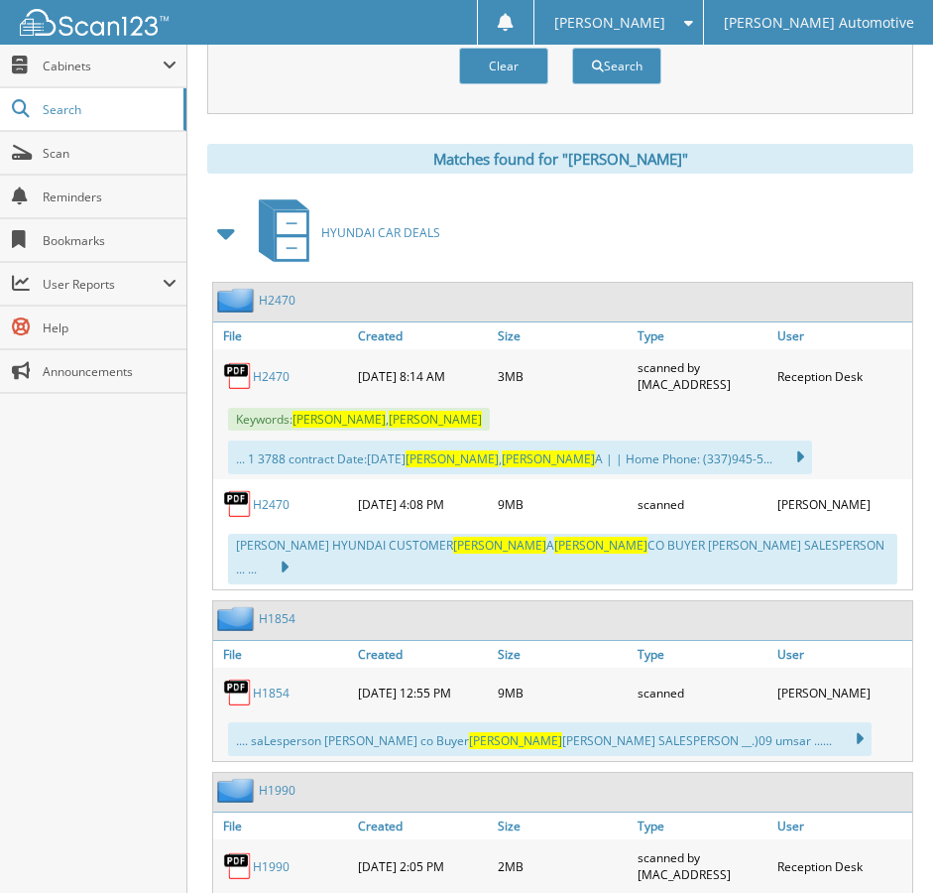
click at [262, 379] on link "H2470" at bounding box center [271, 376] width 37 height 17
click at [281, 502] on link "H2470" at bounding box center [271, 504] width 37 height 17
click at [98, 153] on span "Scan" at bounding box center [110, 153] width 134 height 17
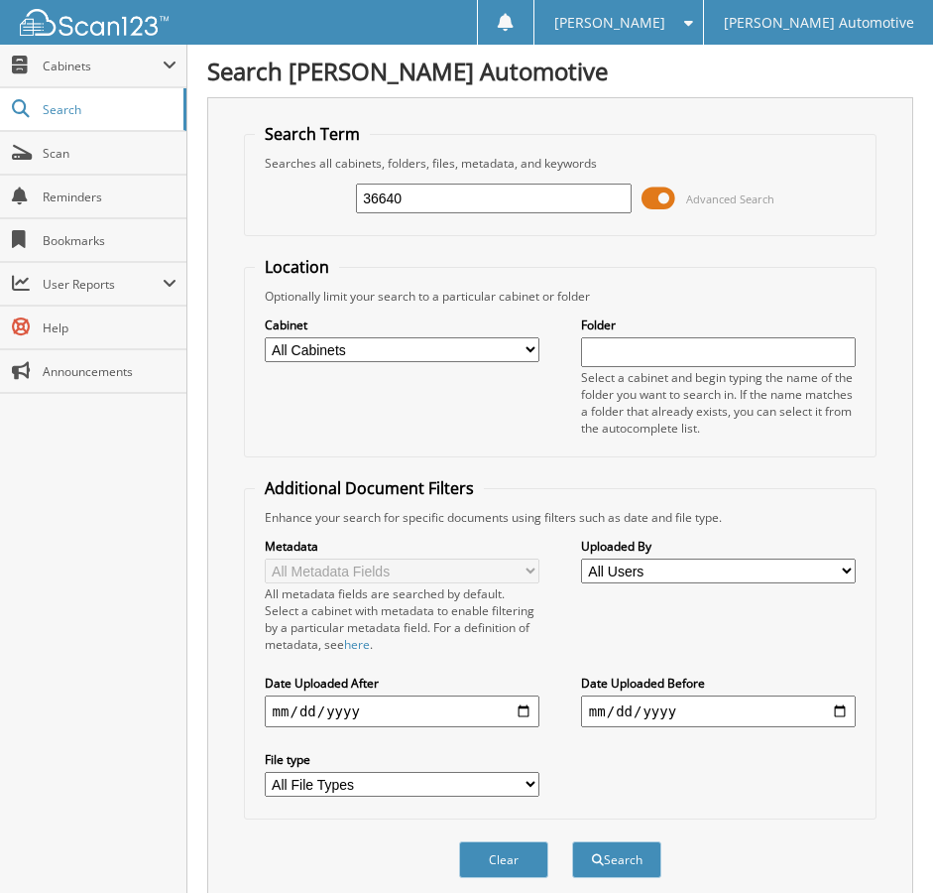
type input "36640"
click at [572, 841] on button "Search" at bounding box center [616, 859] width 89 height 37
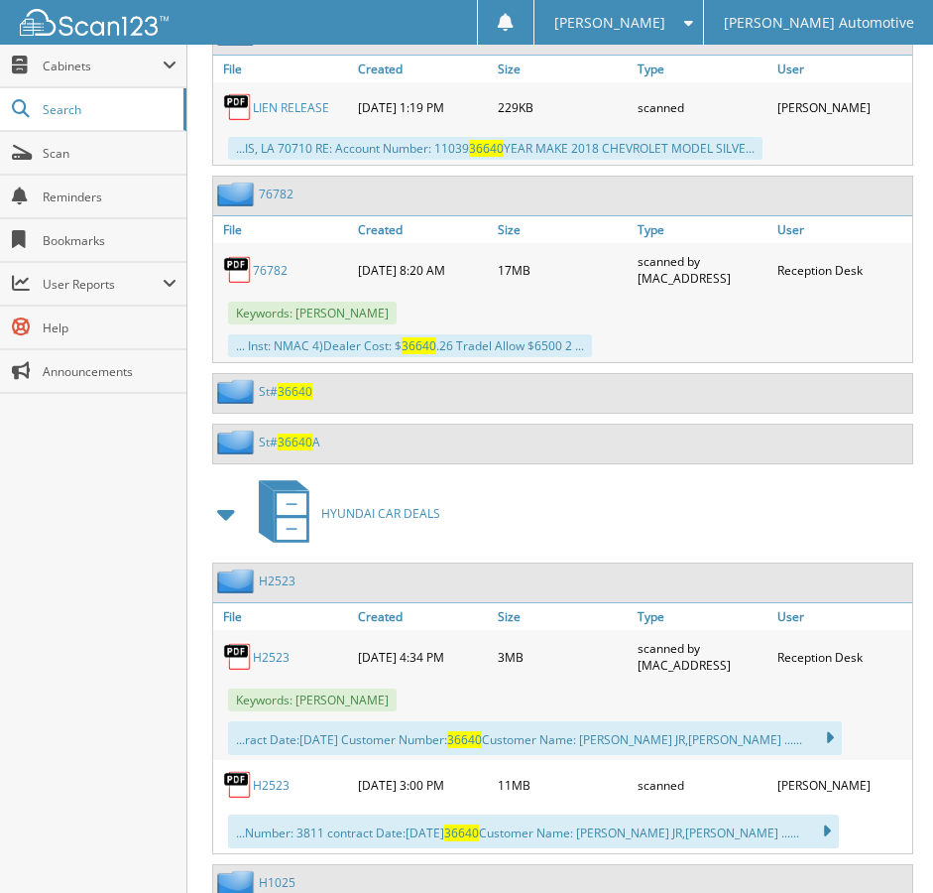
scroll to position [2480, 0]
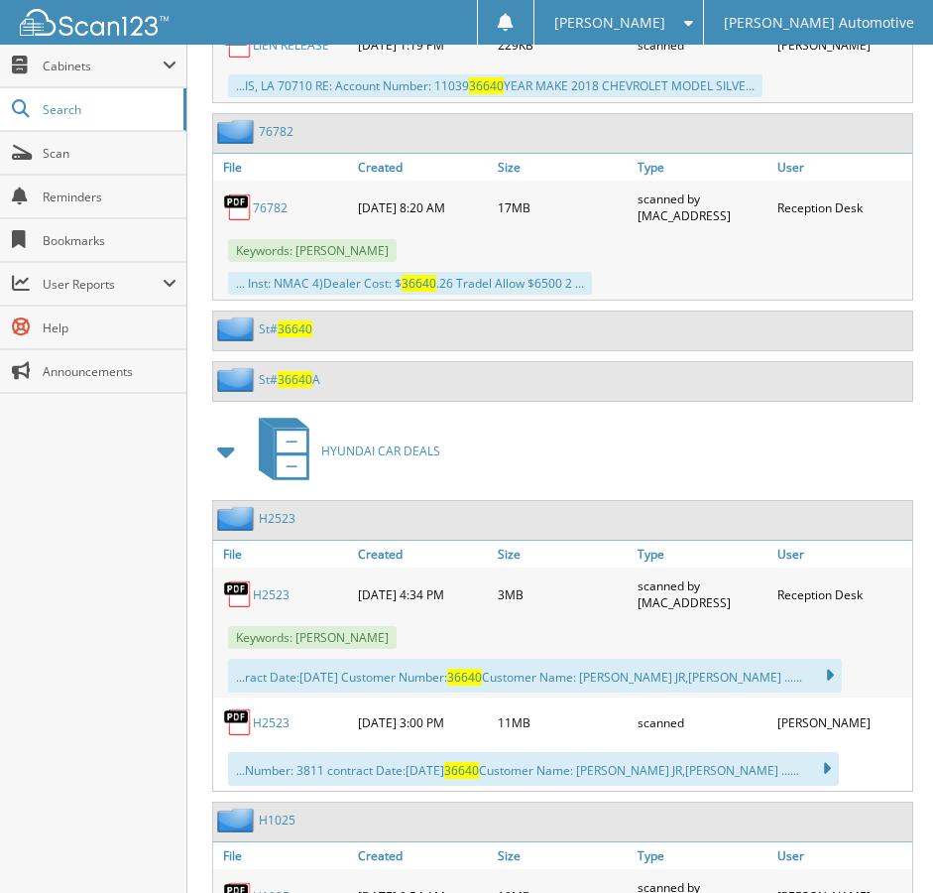
click at [275, 726] on link "H2523" at bounding box center [271, 722] width 37 height 17
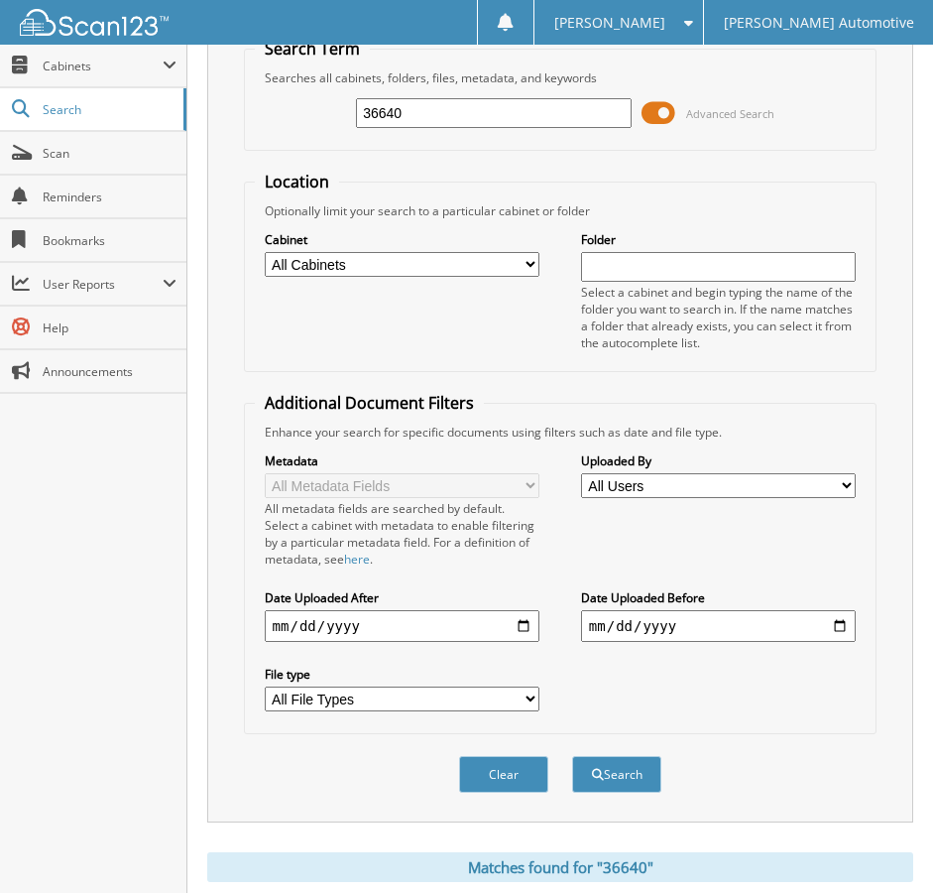
scroll to position [0, 0]
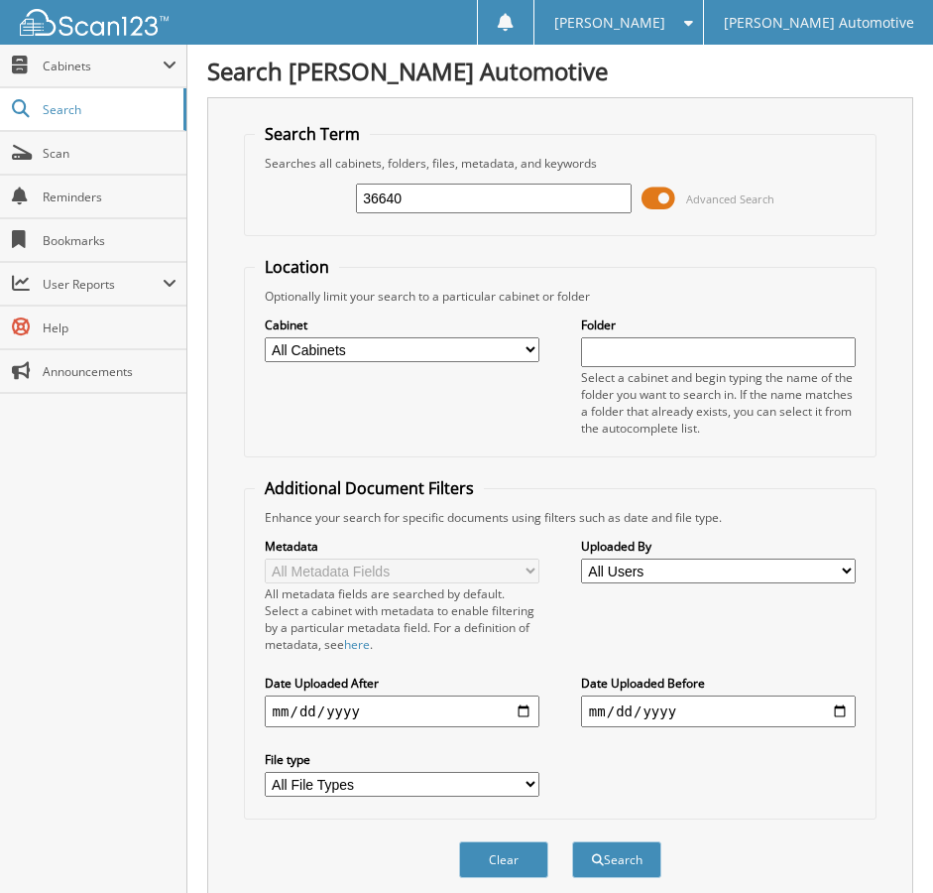
click at [392, 199] on input "36640" at bounding box center [494, 198] width 276 height 30
click at [392, 198] on input "36640" at bounding box center [494, 198] width 276 height 30
paste input "34"
type input "36634"
click at [572, 841] on button "Search" at bounding box center [616, 859] width 89 height 37
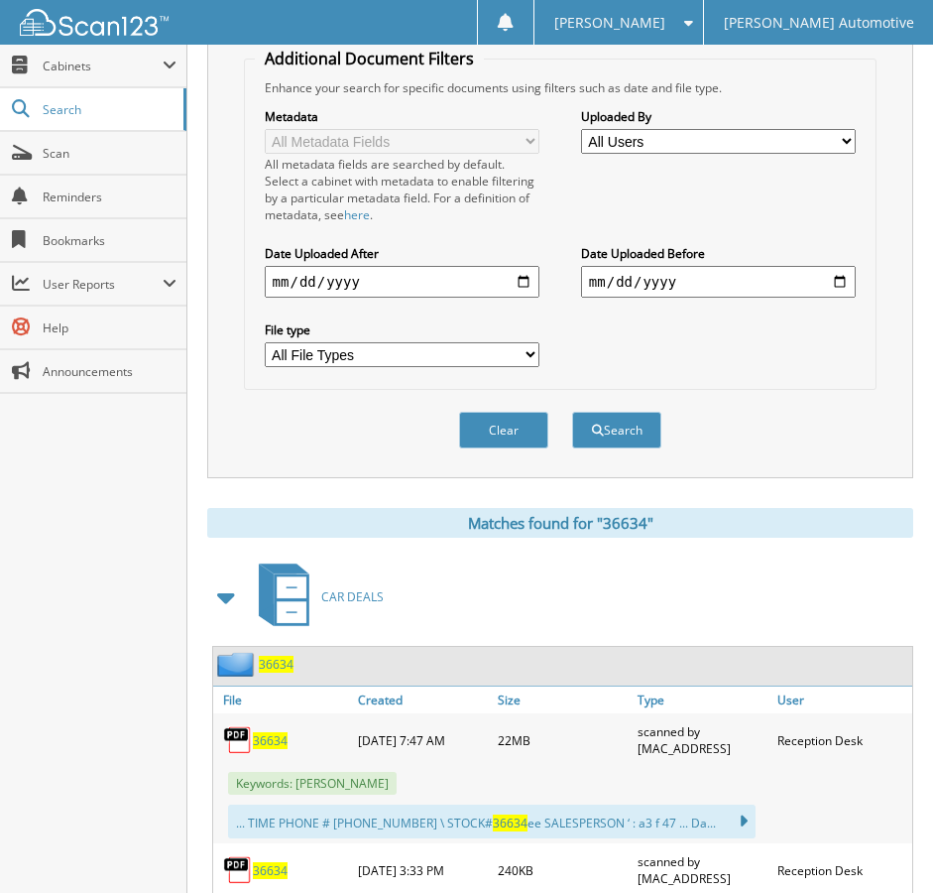
scroll to position [496, 0]
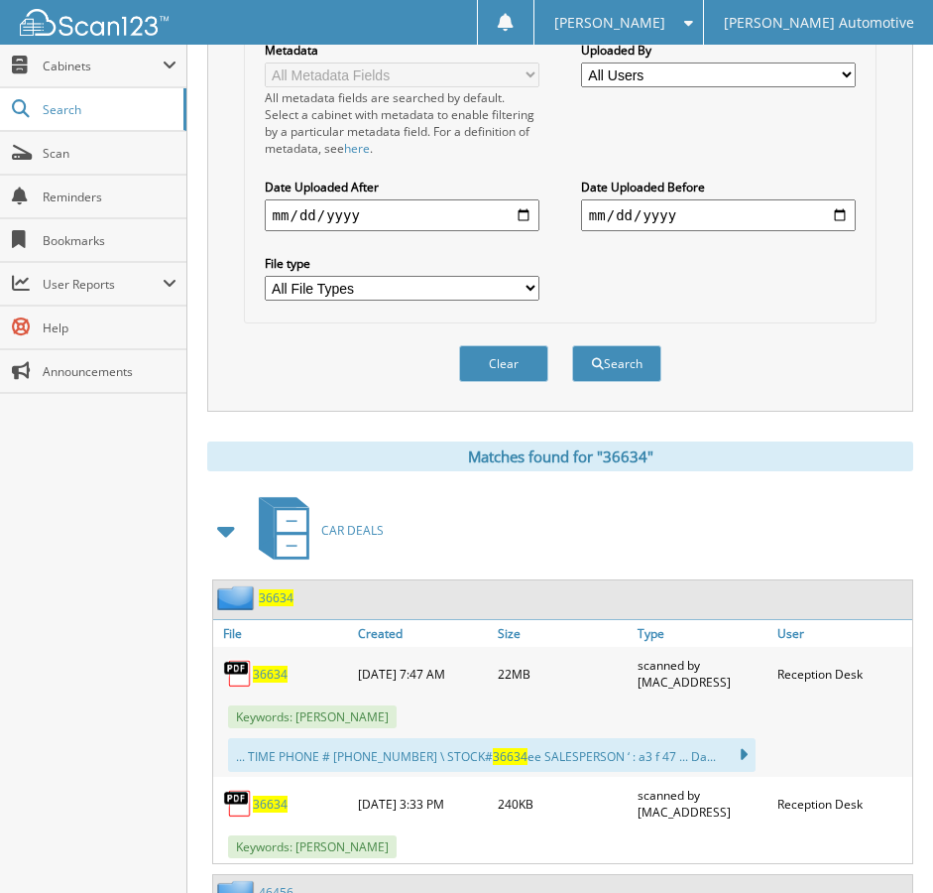
click at [216, 528] on span at bounding box center [227, 531] width 28 height 36
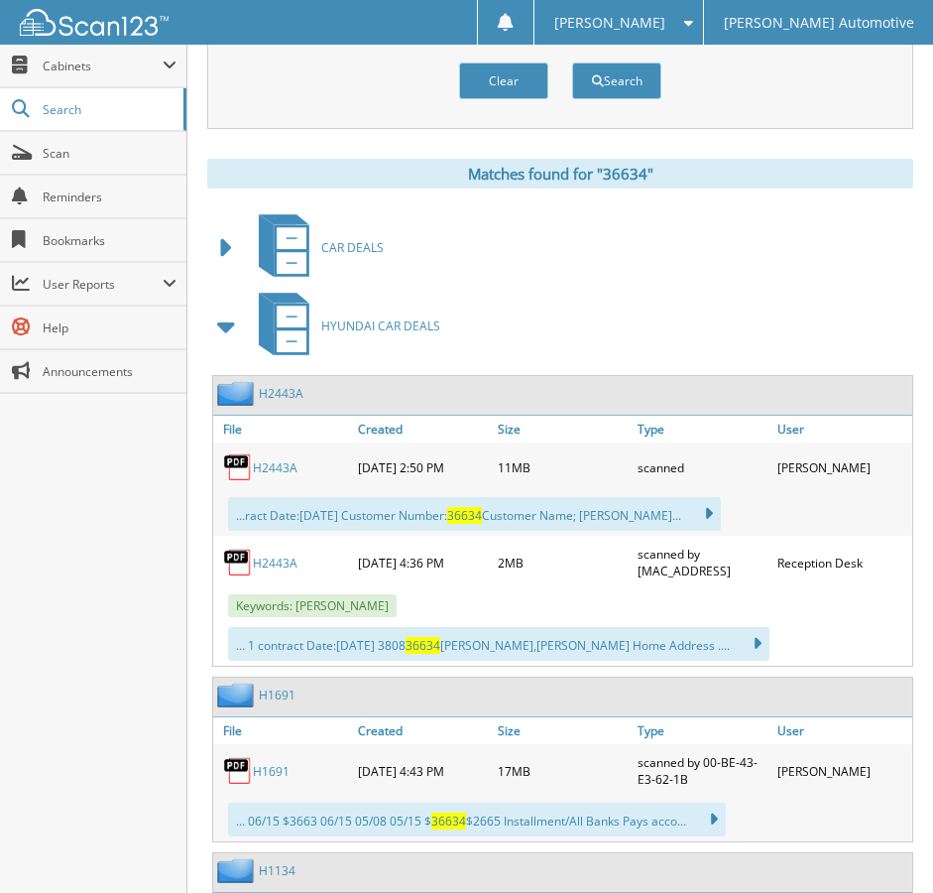
scroll to position [793, 0]
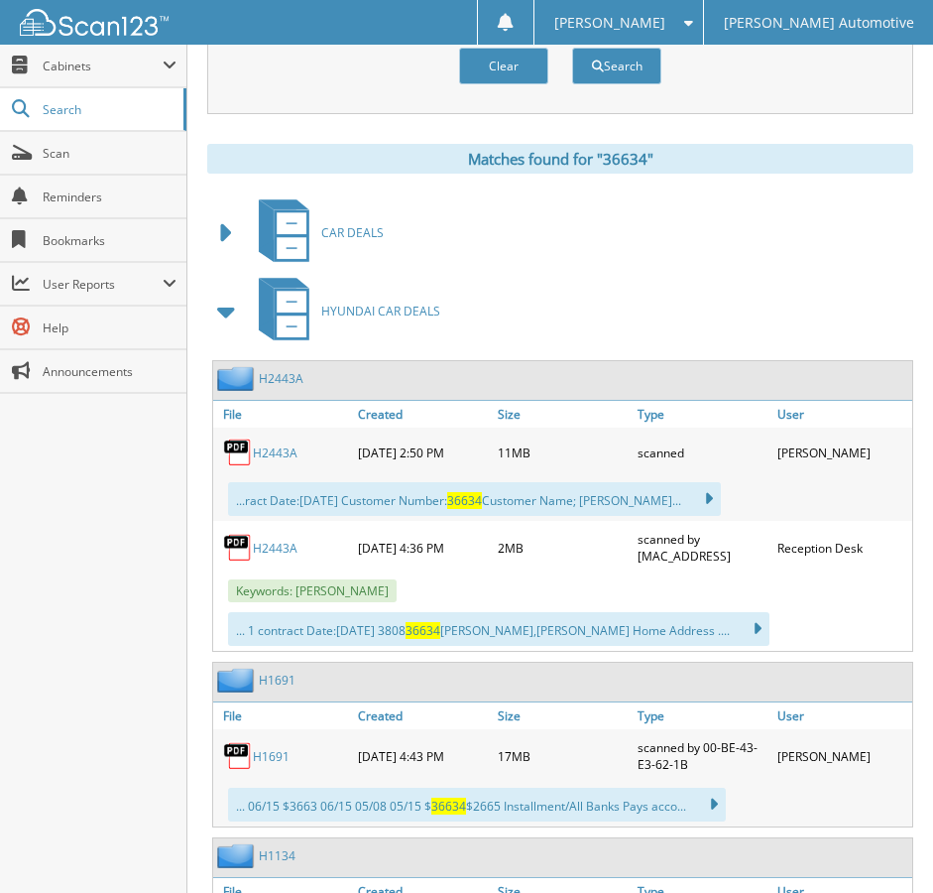
click at [270, 455] on link "H2443A" at bounding box center [275, 452] width 45 height 17
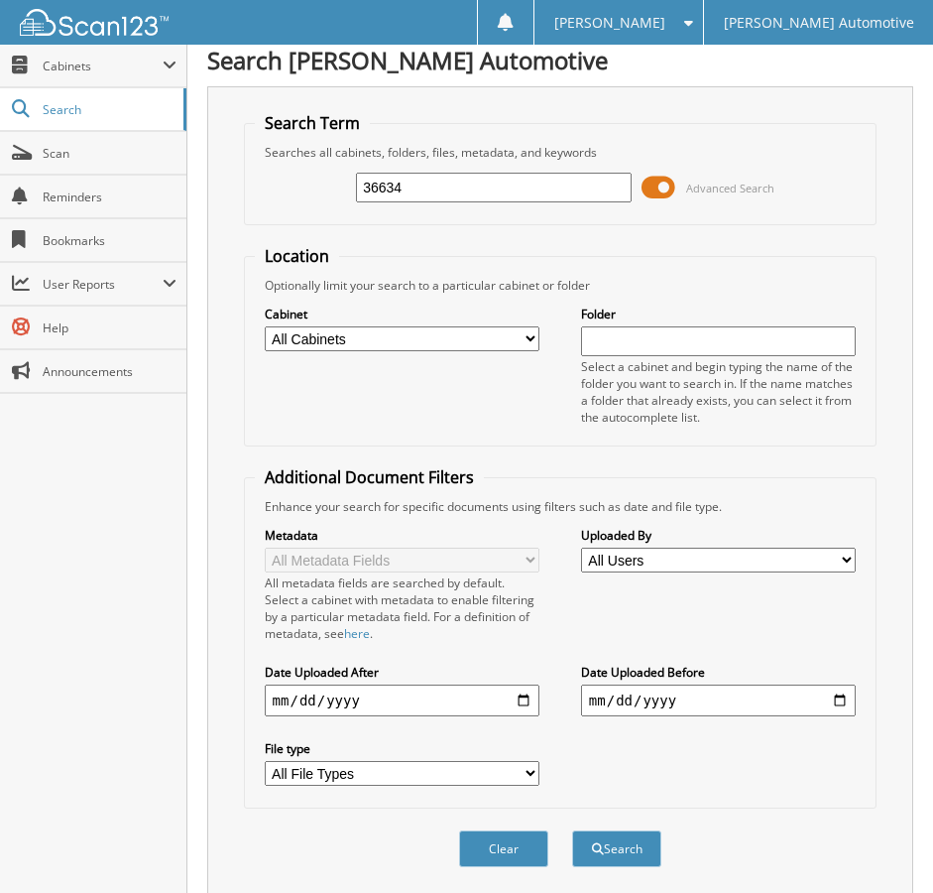
scroll to position [0, 0]
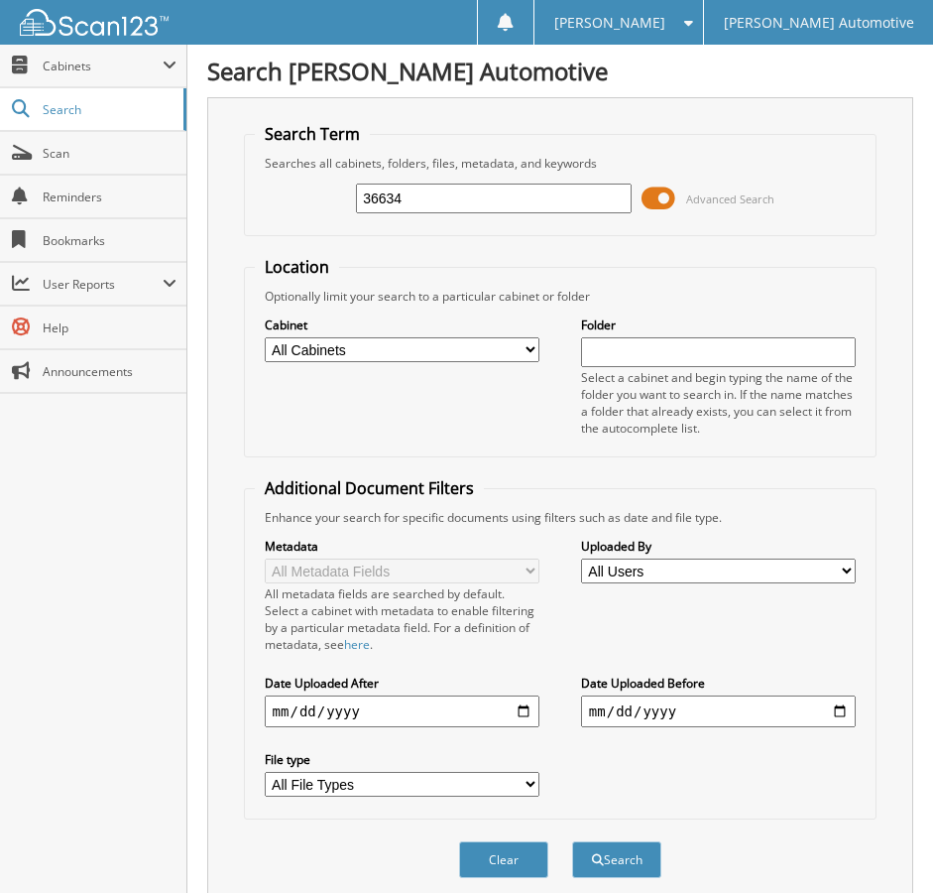
click at [370, 203] on input "36634" at bounding box center [494, 198] width 276 height 30
paste input "43"
type input "36643"
click at [572, 841] on button "Search" at bounding box center [616, 859] width 89 height 37
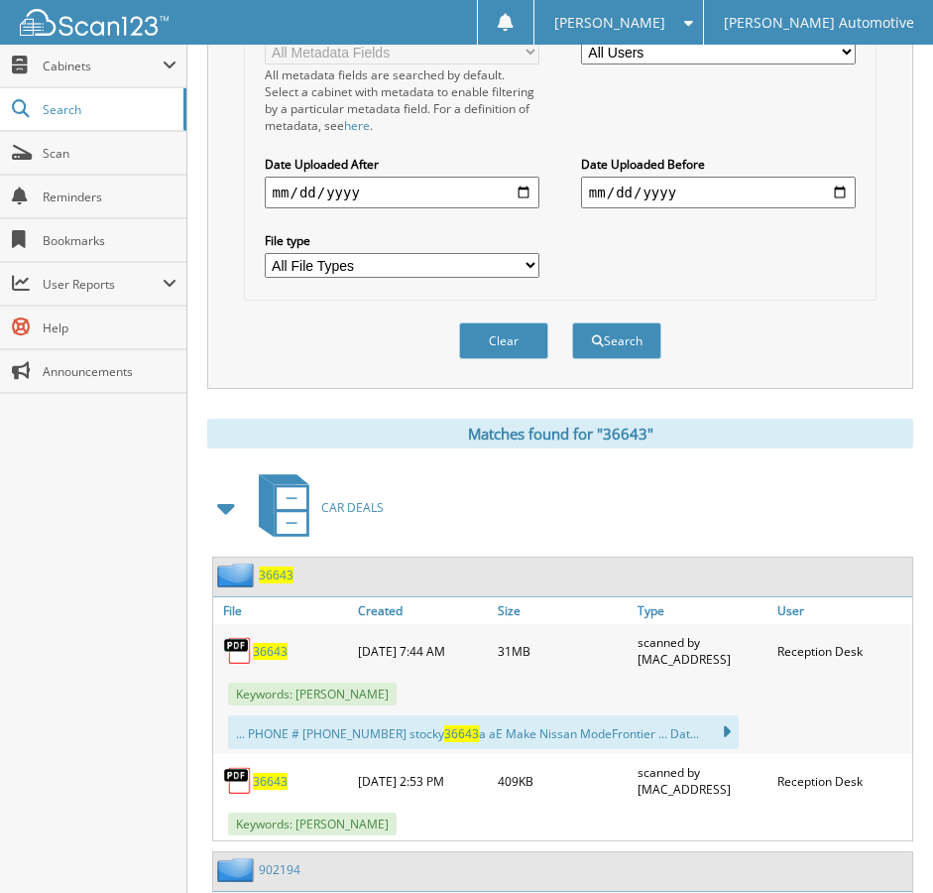
scroll to position [694, 0]
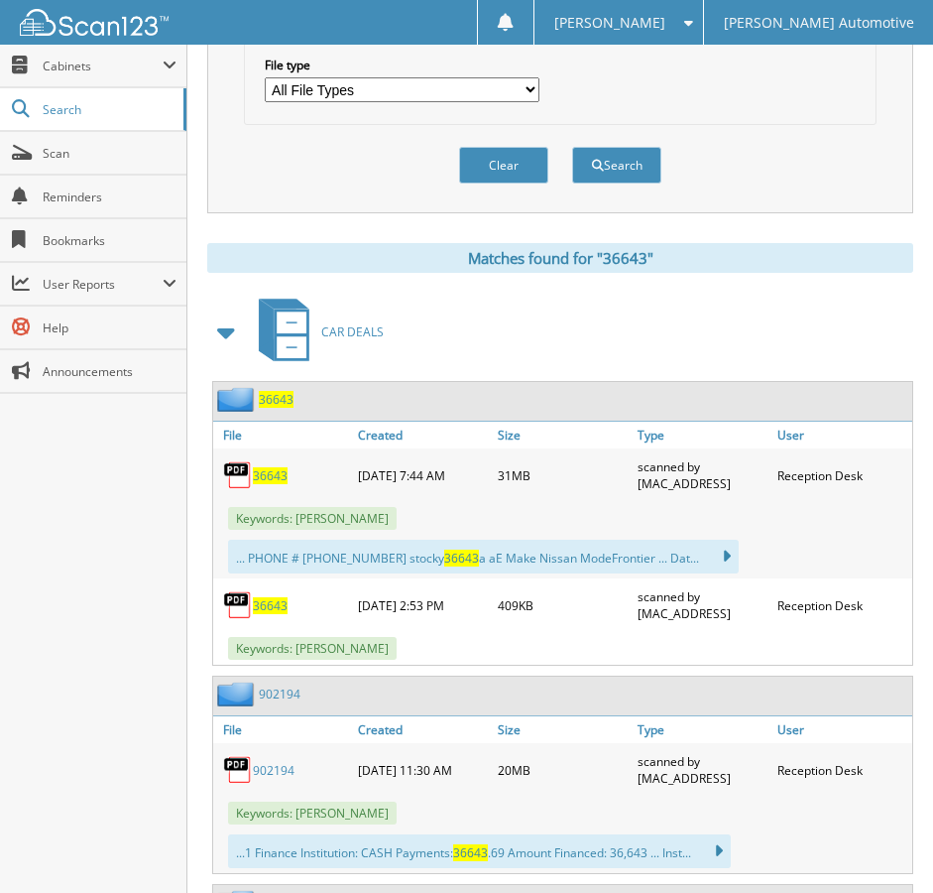
click at [211, 342] on span at bounding box center [227, 332] width 40 height 48
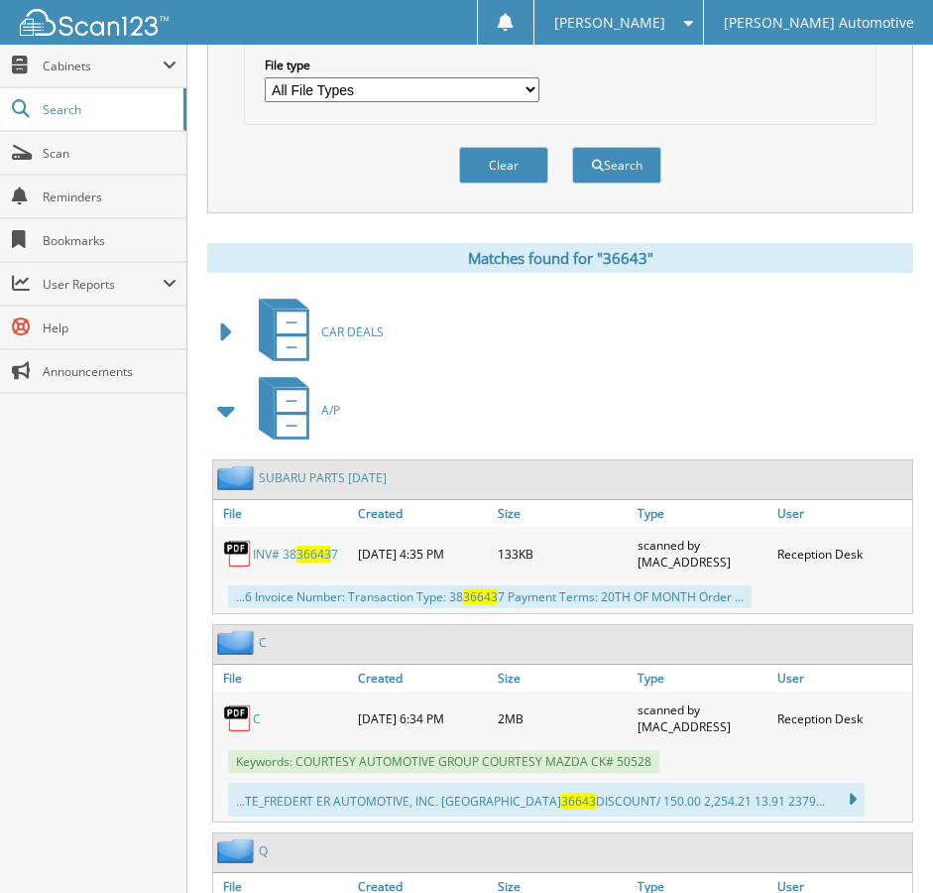
click at [243, 410] on span at bounding box center [227, 411] width 40 height 48
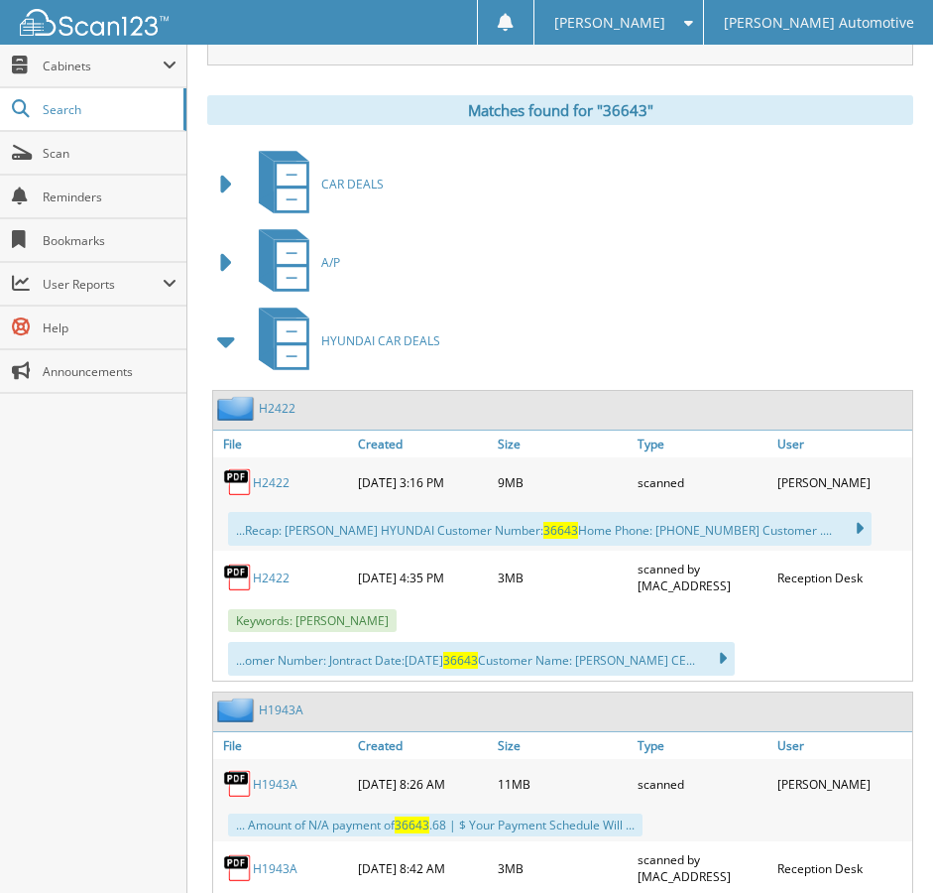
scroll to position [893, 0]
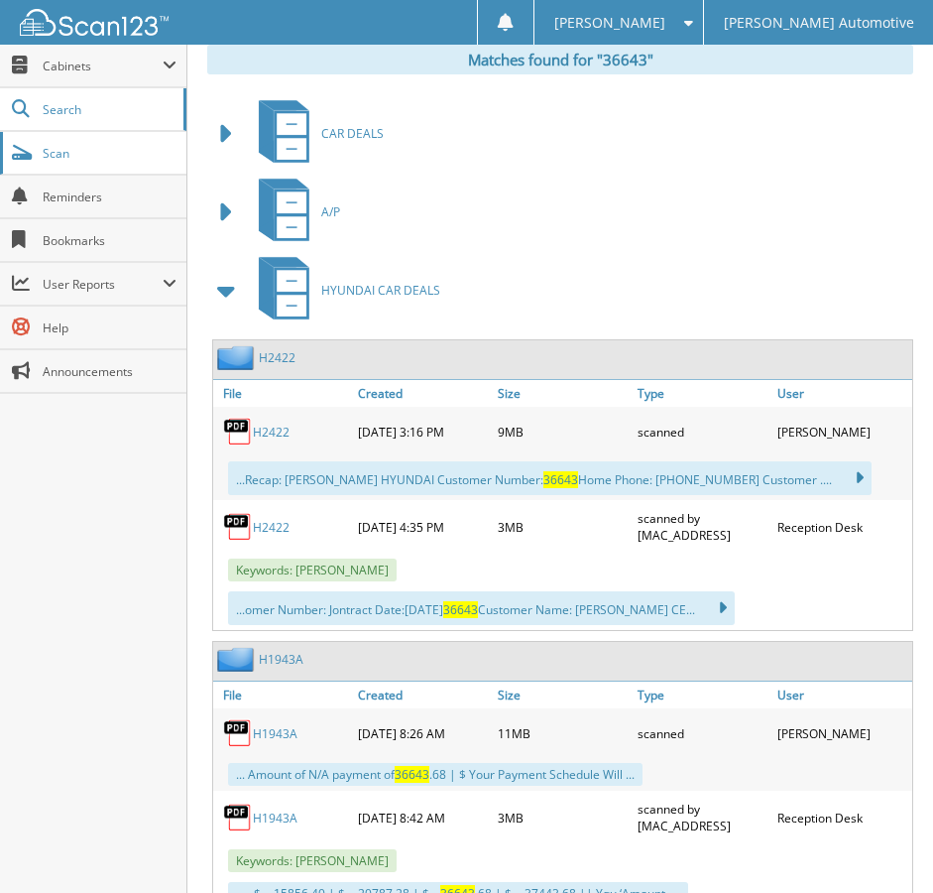
click at [113, 157] on span "Scan" at bounding box center [110, 153] width 134 height 17
